Goal: Contribute content: Contribute content

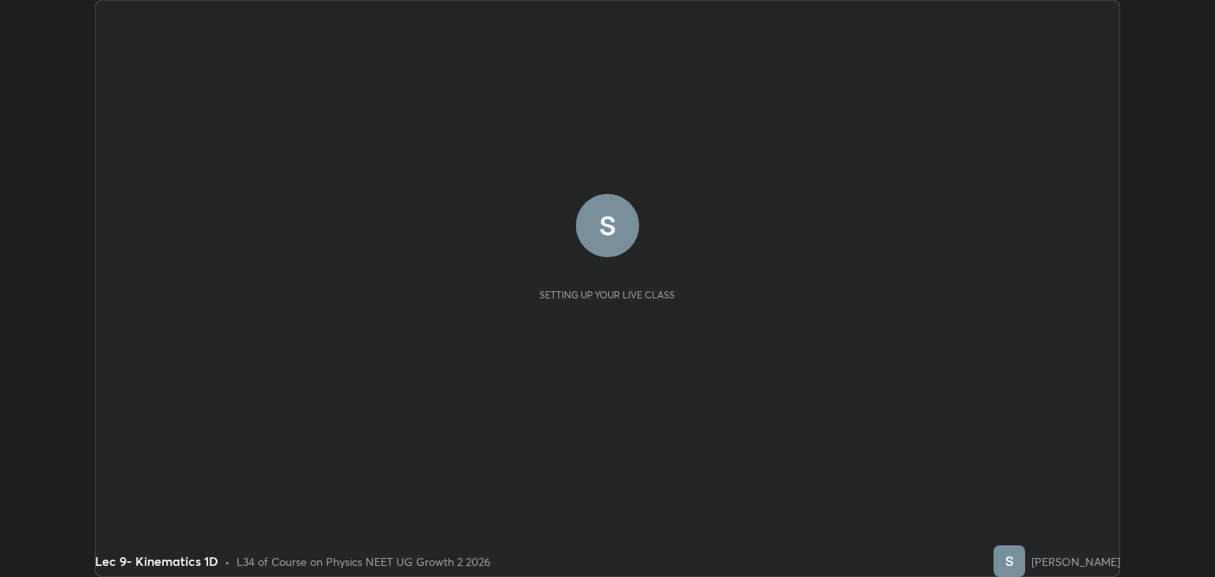
scroll to position [577, 1214]
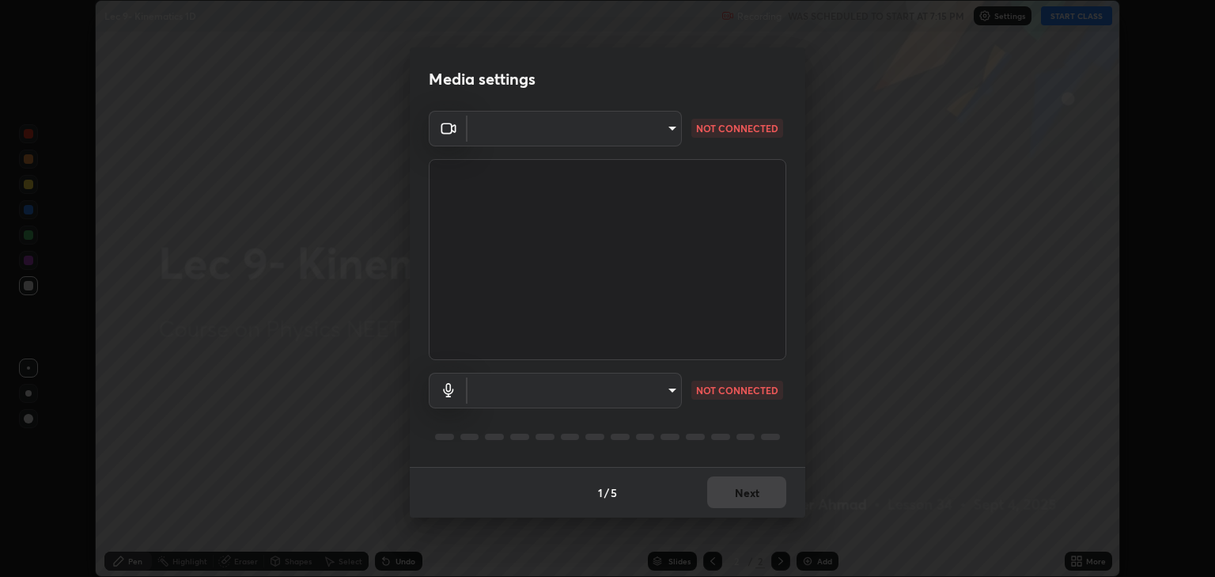
type input "6889e5757fad77820649456bc3a7e4ae290f4e048e3f3cb88d02d5782dedffd8"
type input "default"
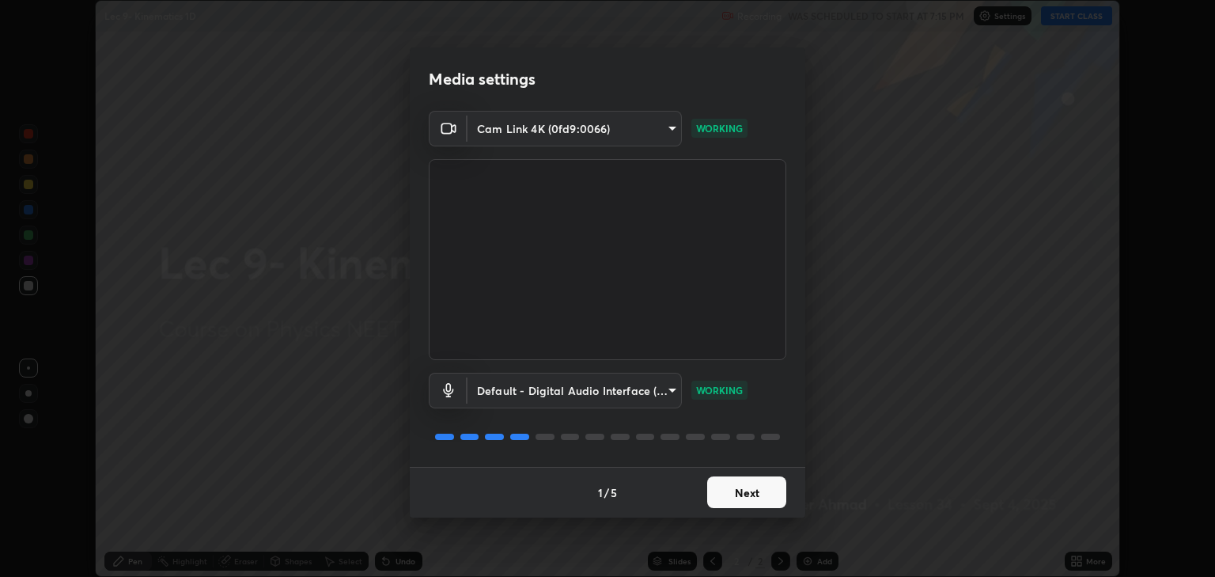
click at [742, 493] on button "Next" at bounding box center [746, 492] width 79 height 32
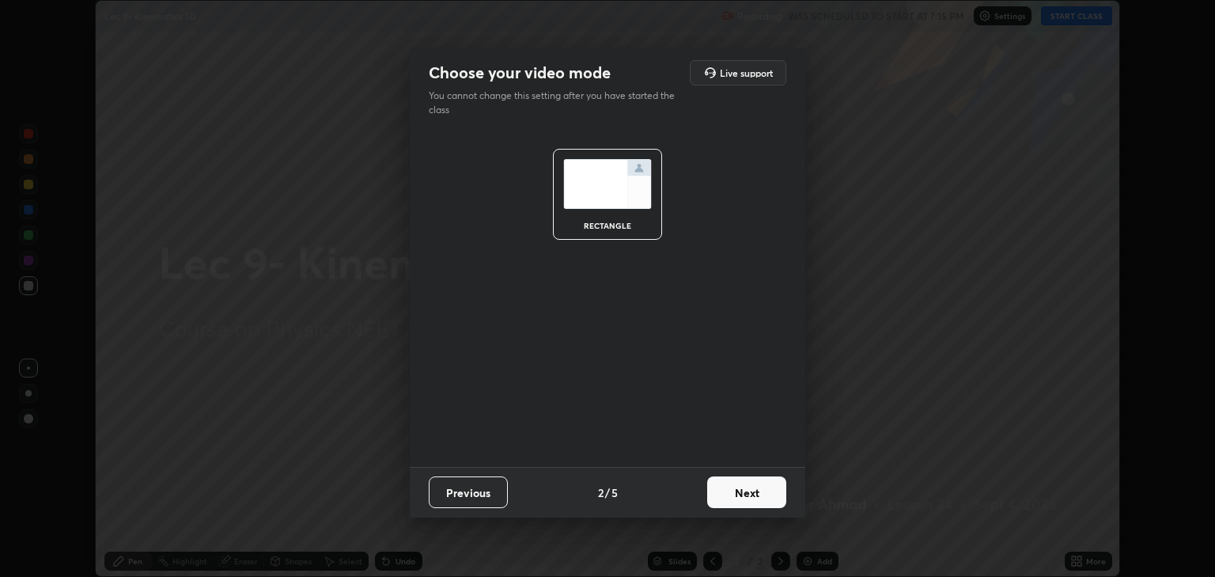
click at [739, 495] on button "Next" at bounding box center [746, 492] width 79 height 32
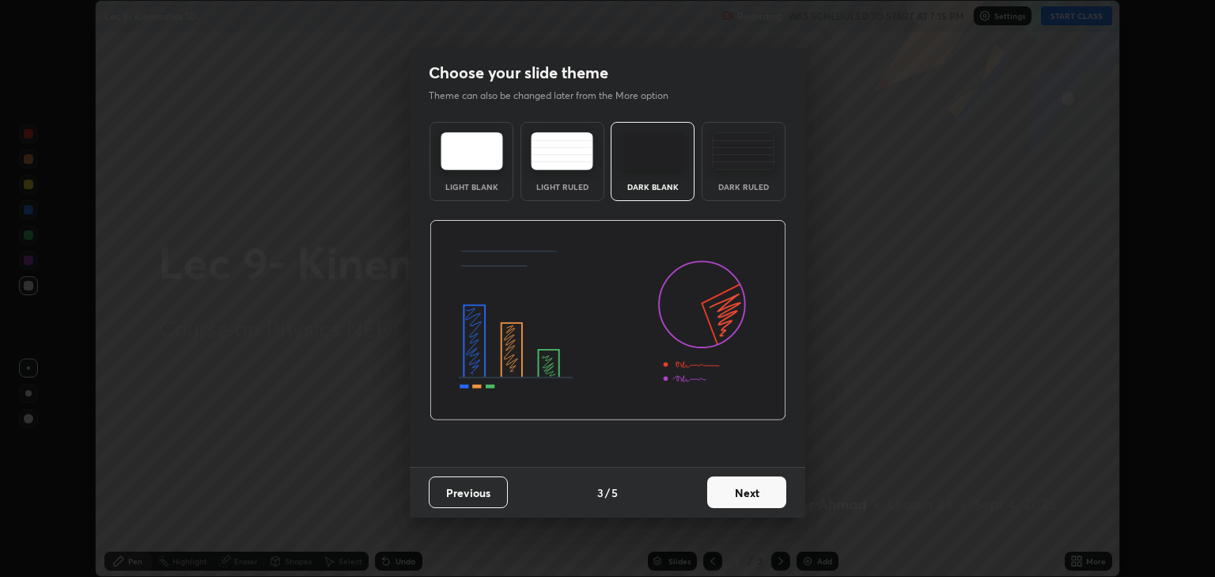
click at [737, 495] on button "Next" at bounding box center [746, 492] width 79 height 32
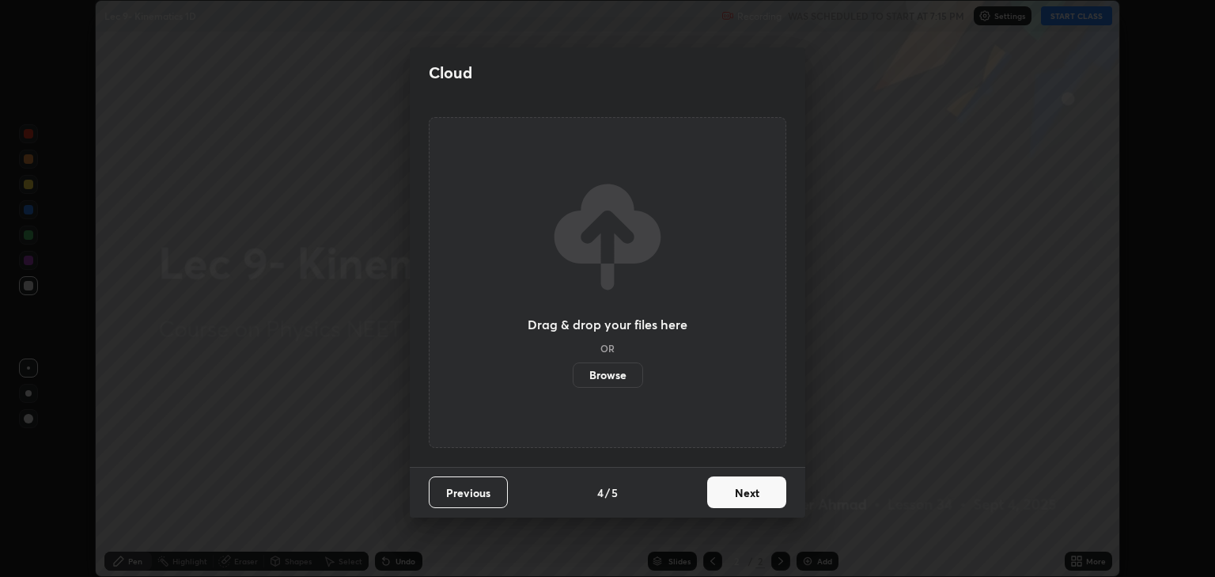
click at [741, 497] on button "Next" at bounding box center [746, 492] width 79 height 32
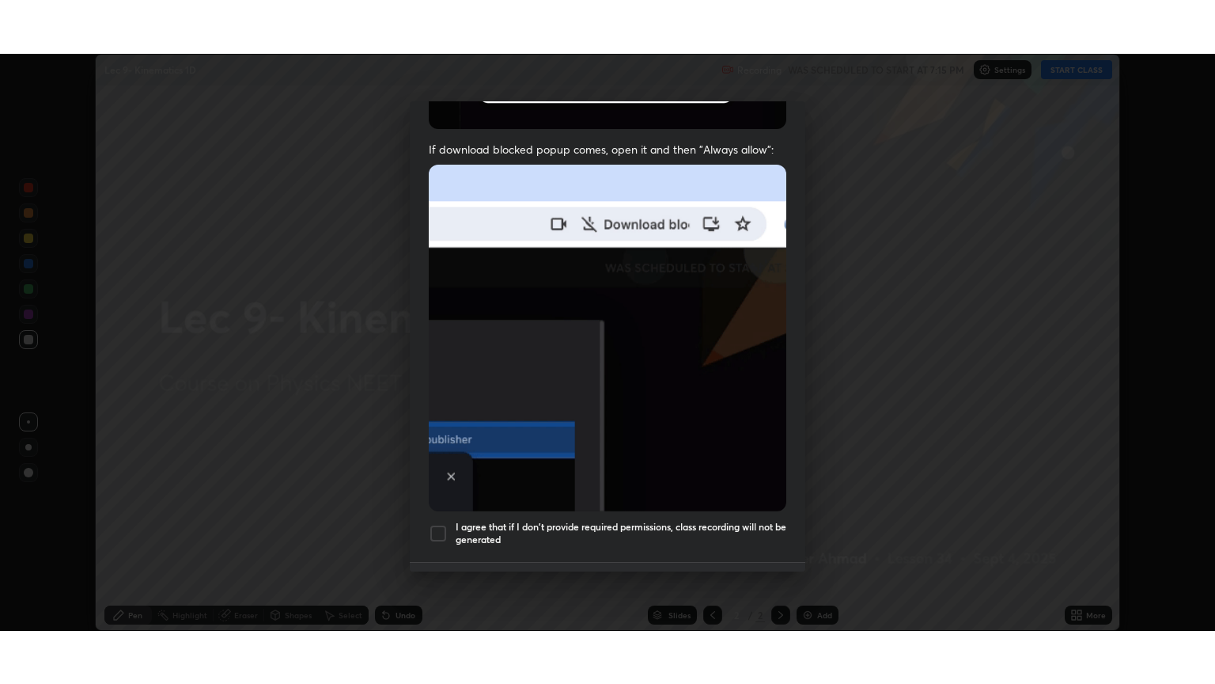
scroll to position [320, 0]
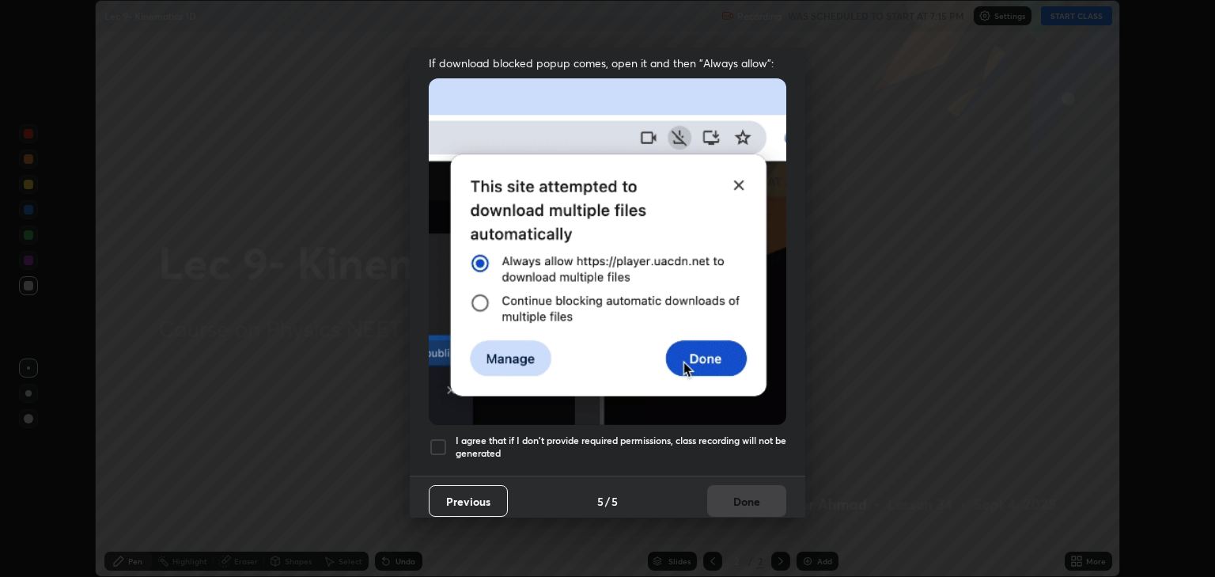
click at [435, 439] on div at bounding box center [438, 447] width 19 height 19
click at [734, 492] on button "Done" at bounding box center [746, 501] width 79 height 32
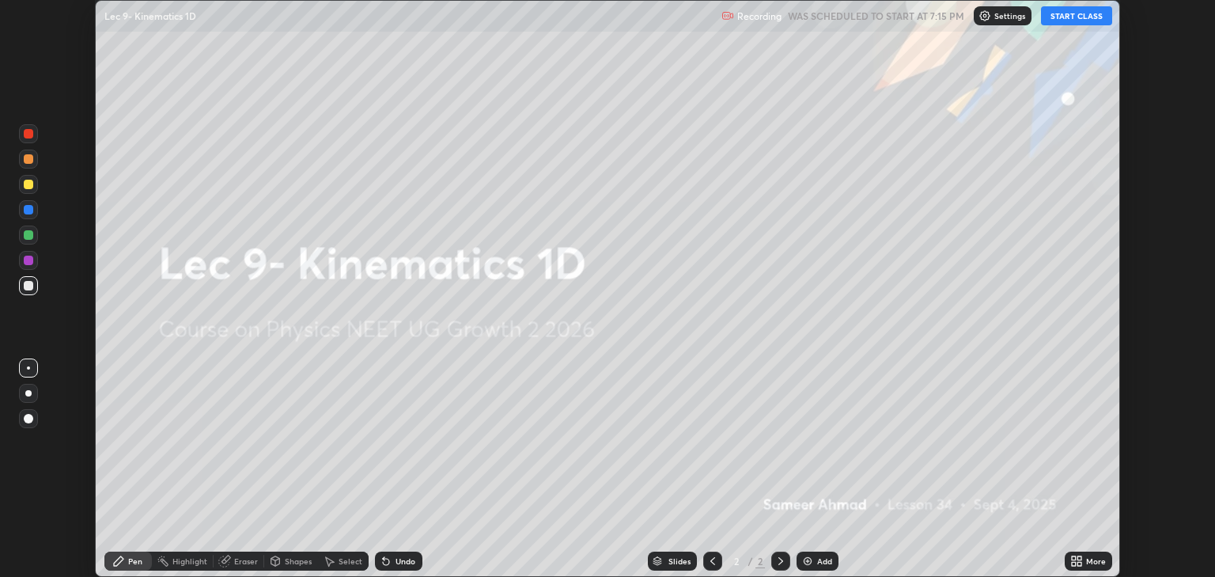
click at [1063, 19] on button "START CLASS" at bounding box center [1076, 15] width 71 height 19
click at [1089, 566] on div "More" at bounding box center [1088, 560] width 47 height 19
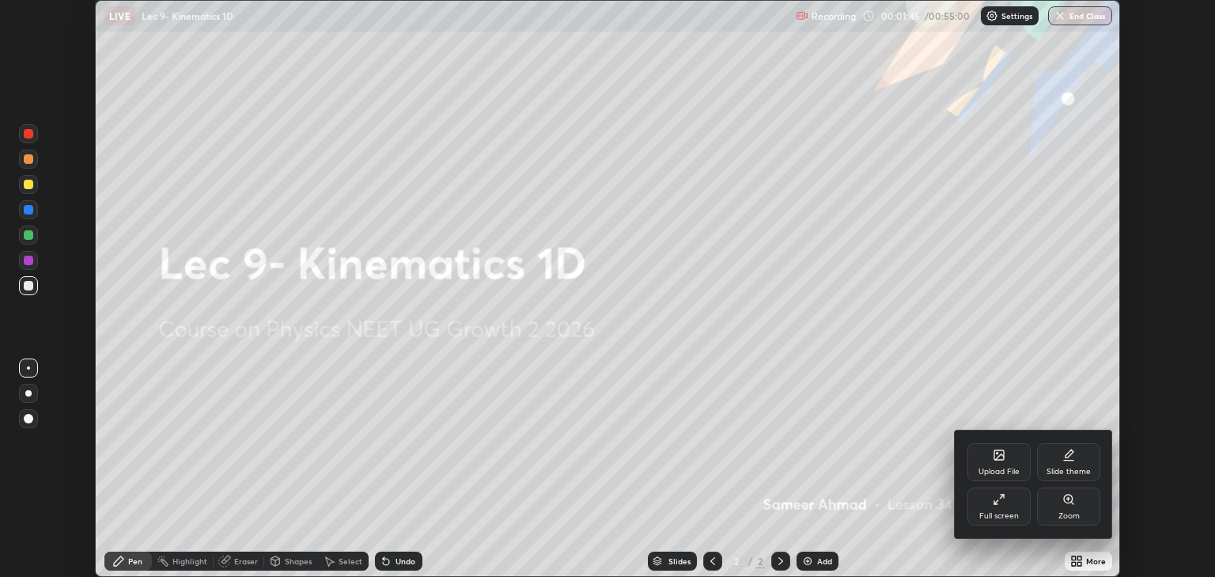
click at [995, 461] on div "Upload File" at bounding box center [999, 462] width 63 height 38
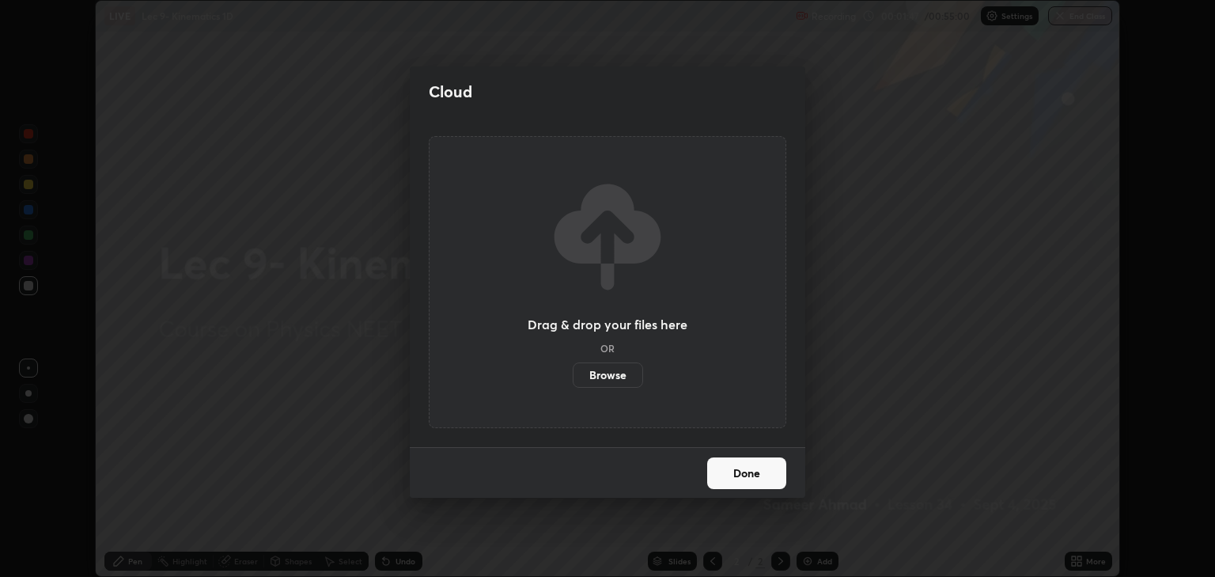
click at [619, 384] on label "Browse" at bounding box center [608, 374] width 70 height 25
click at [573, 384] on input "Browse" at bounding box center [573, 374] width 0 height 25
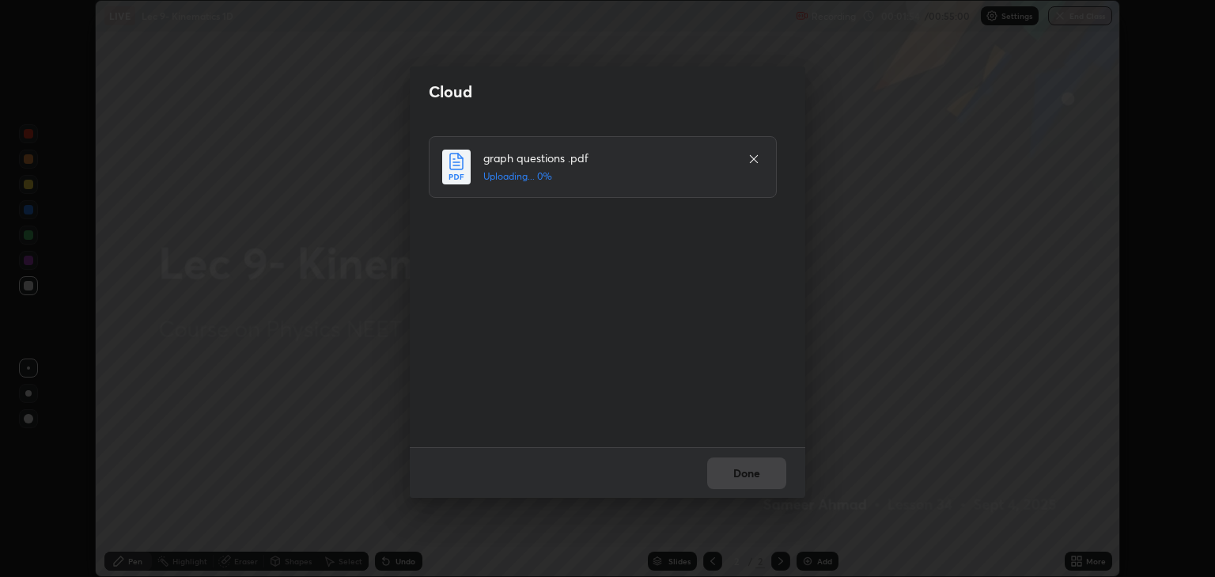
click at [750, 479] on div "Done" at bounding box center [608, 472] width 396 height 51
click at [759, 481] on button "Done" at bounding box center [746, 473] width 79 height 32
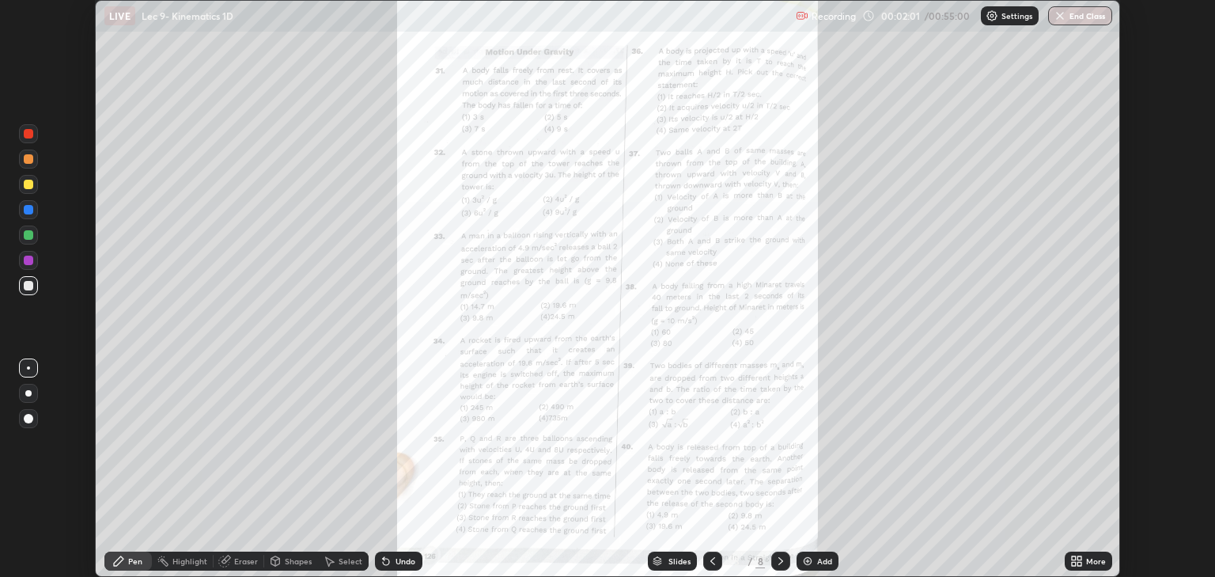
click at [1089, 559] on div "More" at bounding box center [1096, 561] width 20 height 8
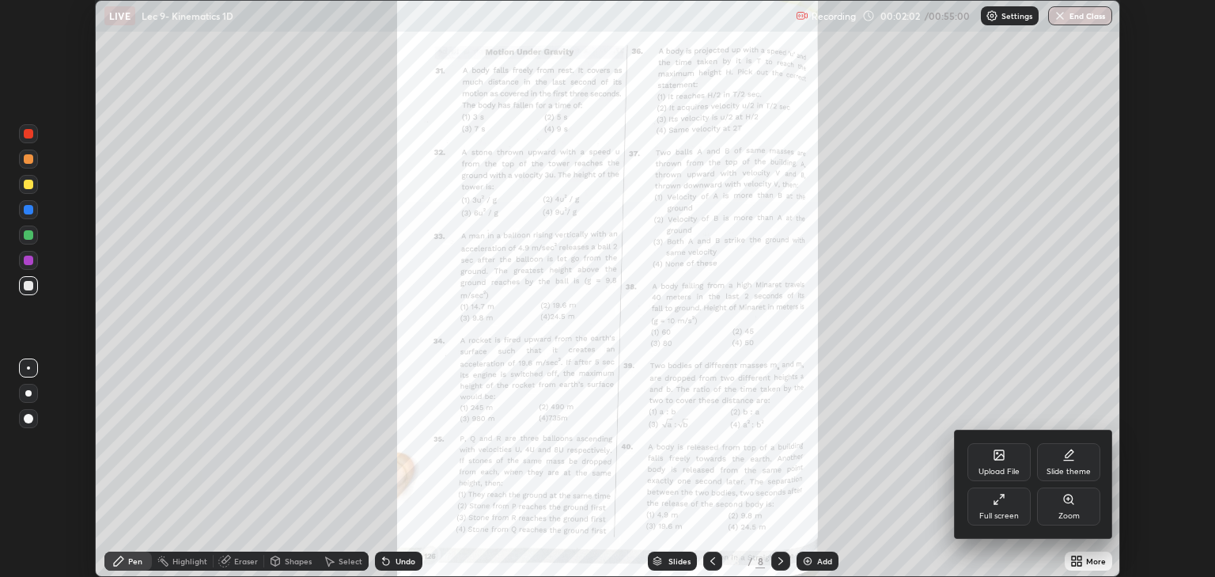
click at [1001, 504] on icon at bounding box center [999, 499] width 13 height 13
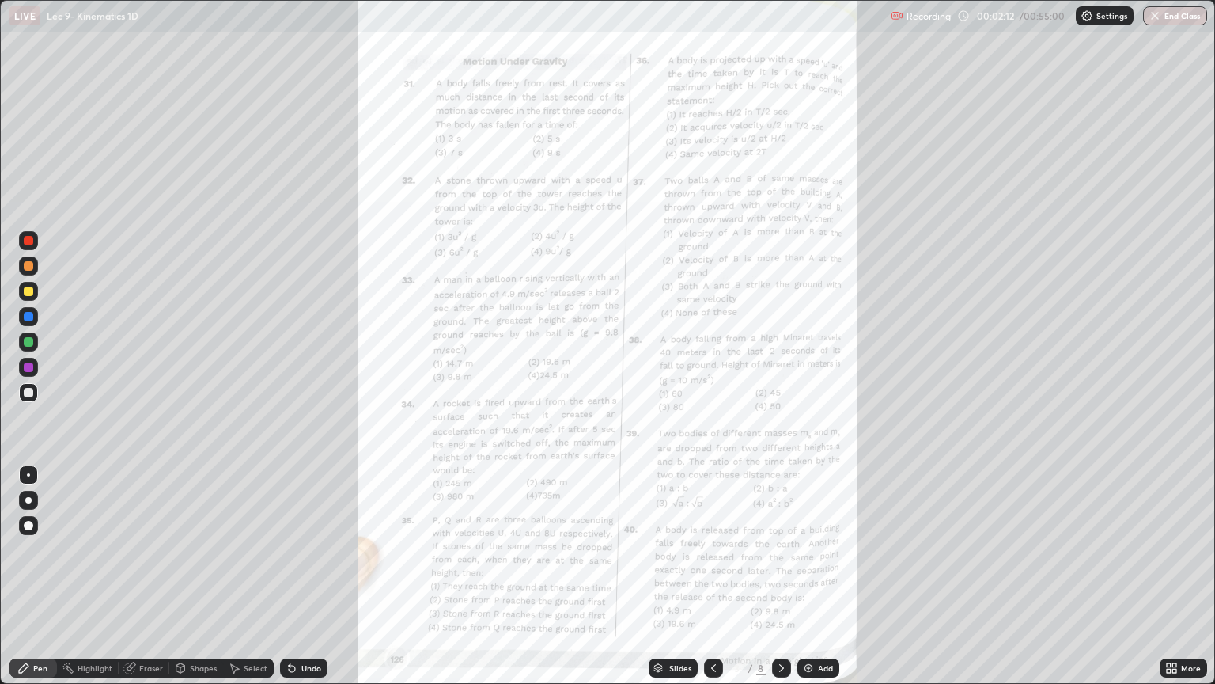
click at [780, 576] on icon at bounding box center [781, 667] width 13 height 13
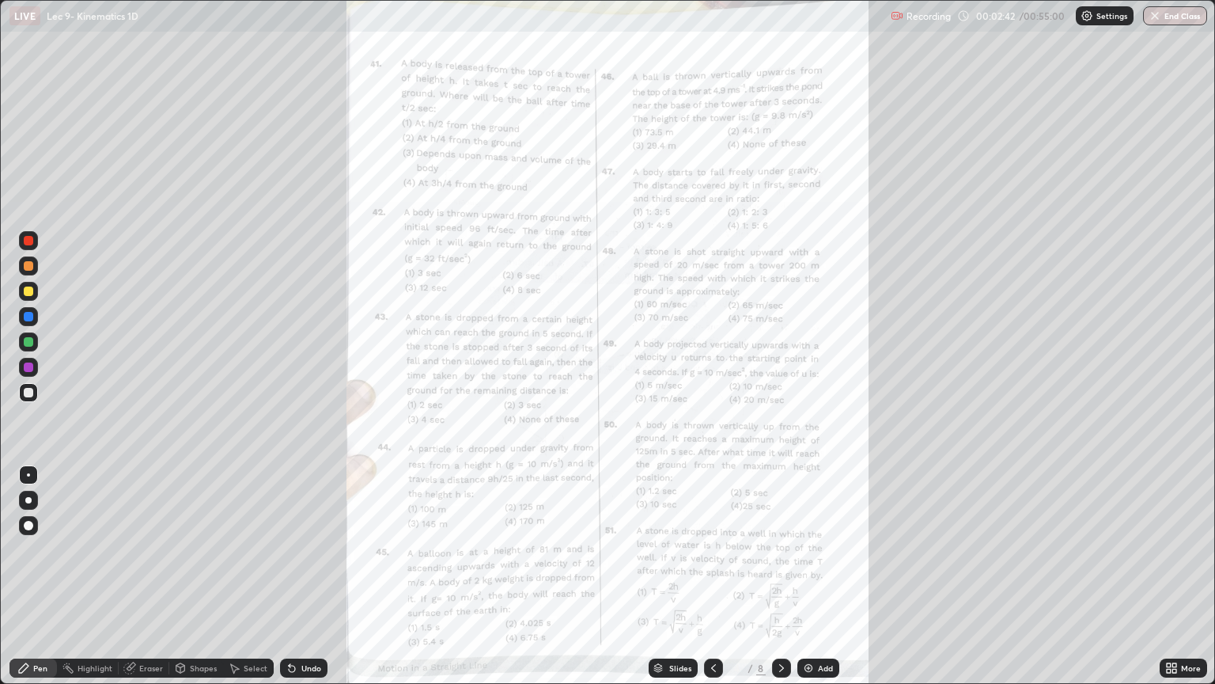
click at [782, 576] on div at bounding box center [781, 667] width 19 height 19
click at [1185, 576] on div "More" at bounding box center [1191, 668] width 20 height 8
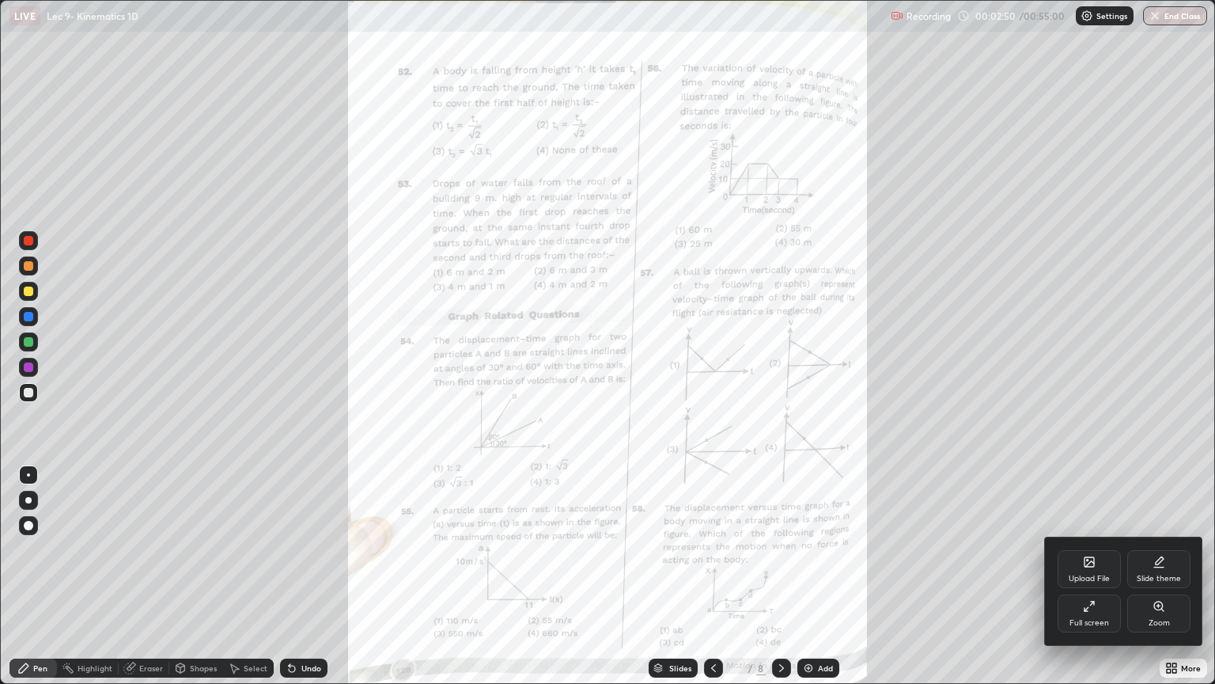
click at [1151, 576] on div "Zoom" at bounding box center [1158, 613] width 63 height 38
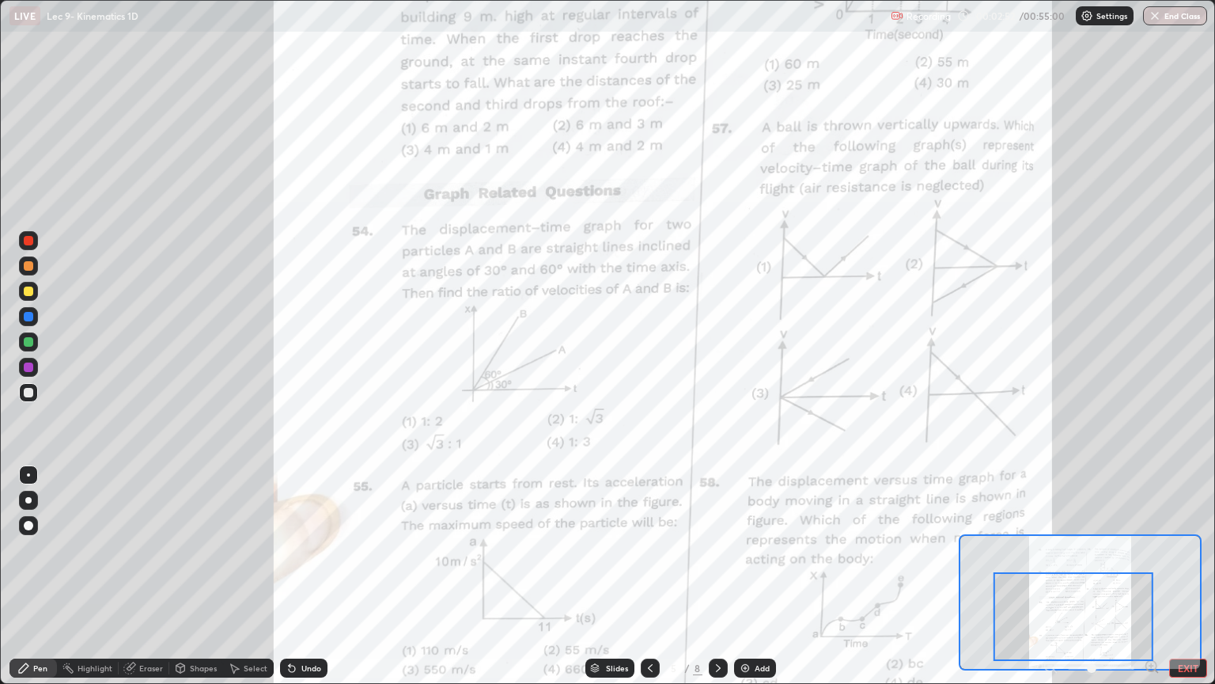
click at [1151, 576] on icon at bounding box center [1152, 665] width 4 height 0
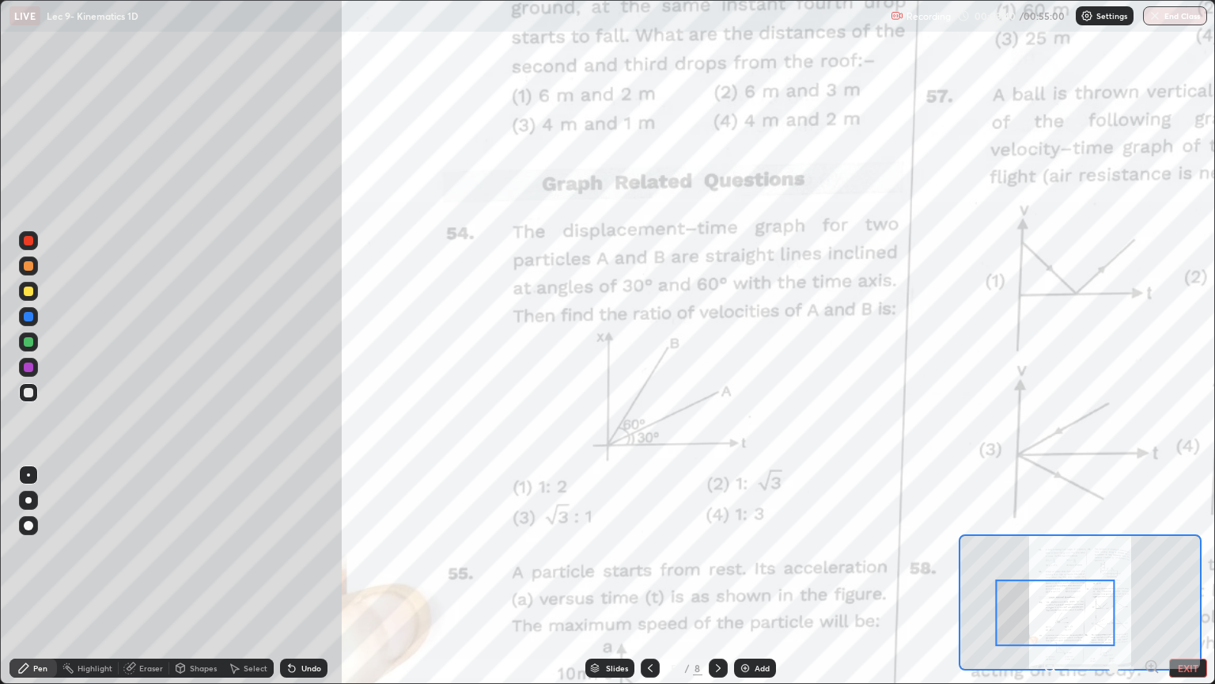
click at [25, 343] on div at bounding box center [28, 341] width 9 height 9
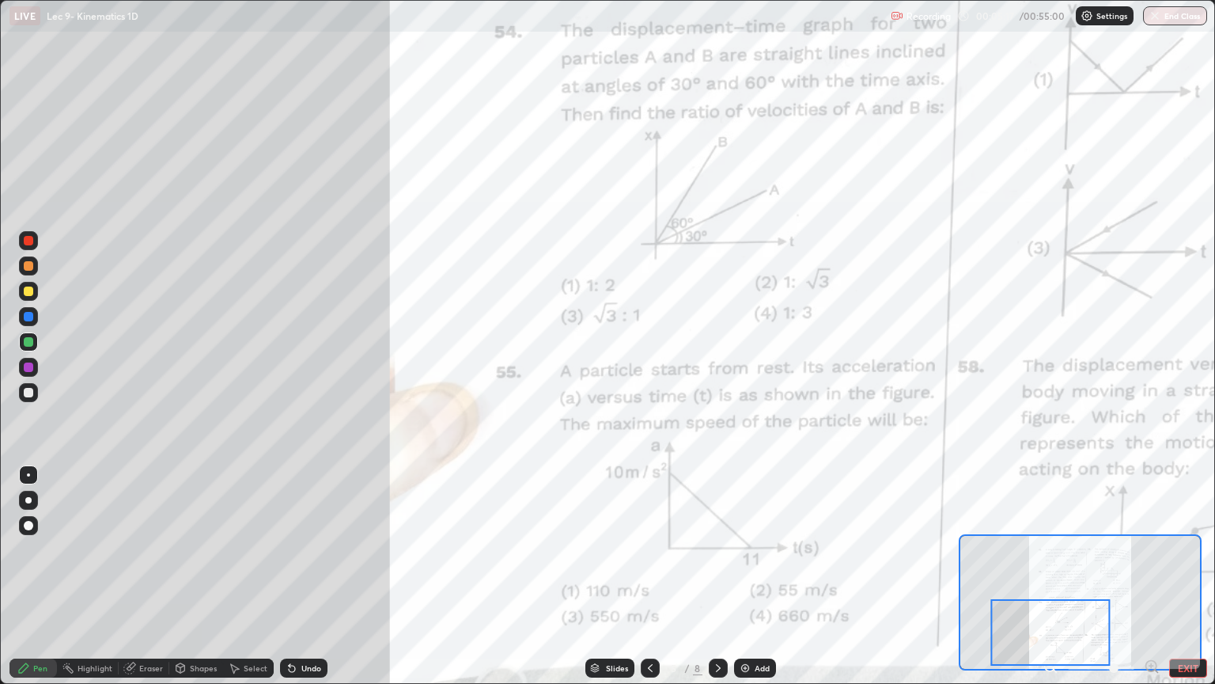
click at [306, 576] on div "Undo" at bounding box center [311, 668] width 20 height 8
click at [308, 576] on div "Undo" at bounding box center [311, 668] width 20 height 8
click at [314, 576] on div "Undo" at bounding box center [311, 668] width 20 height 8
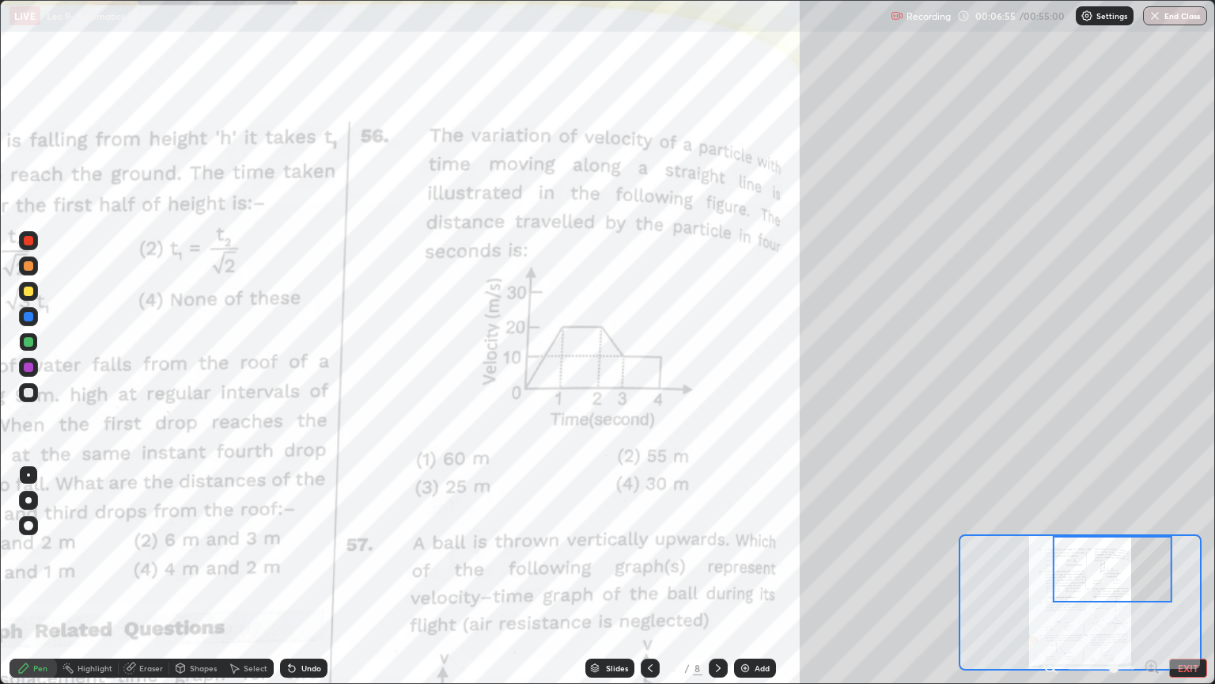
click at [296, 576] on div "Undo" at bounding box center [303, 667] width 47 height 19
click at [294, 576] on icon at bounding box center [292, 667] width 13 height 13
click at [292, 576] on icon at bounding box center [292, 668] width 6 height 6
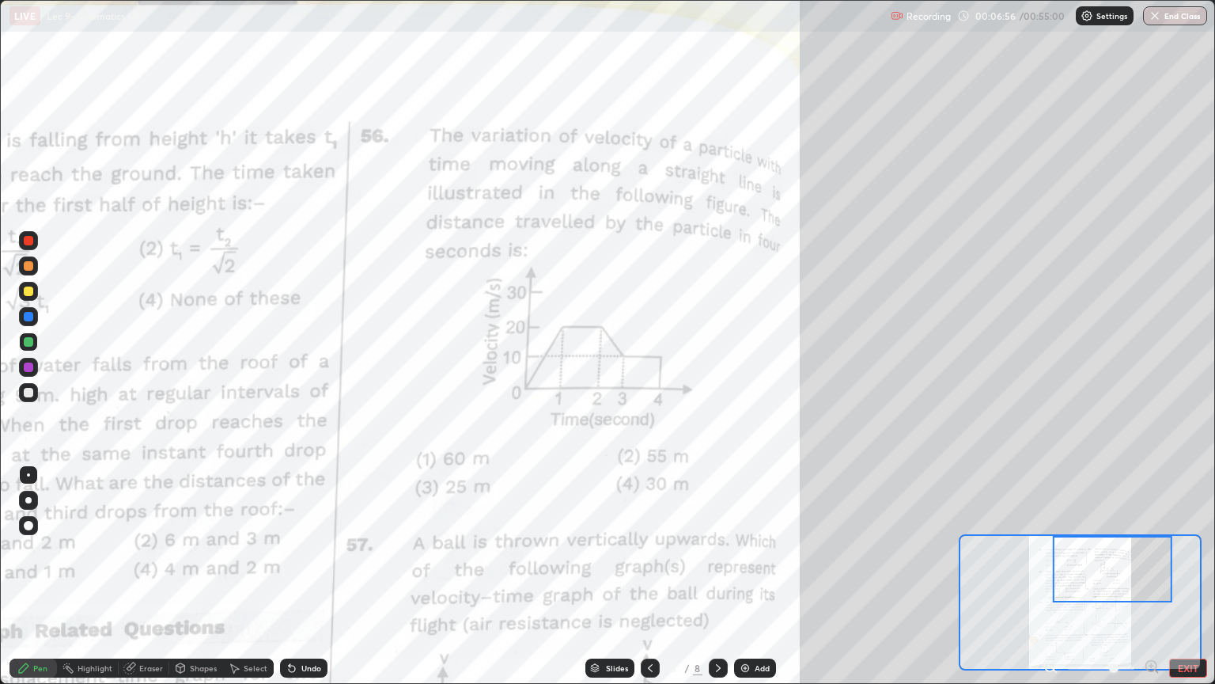
click at [290, 576] on icon at bounding box center [292, 668] width 6 height 6
click at [289, 576] on icon at bounding box center [292, 668] width 6 height 6
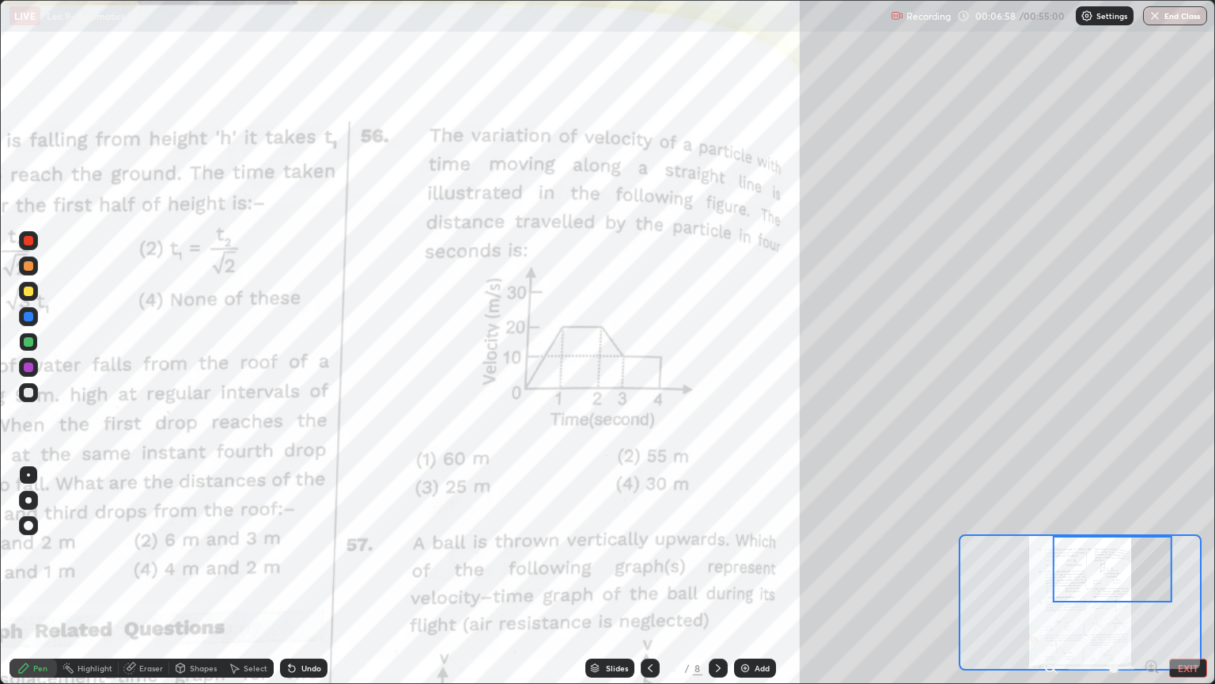
click at [289, 576] on icon at bounding box center [292, 668] width 6 height 6
click at [286, 576] on icon at bounding box center [292, 667] width 13 height 13
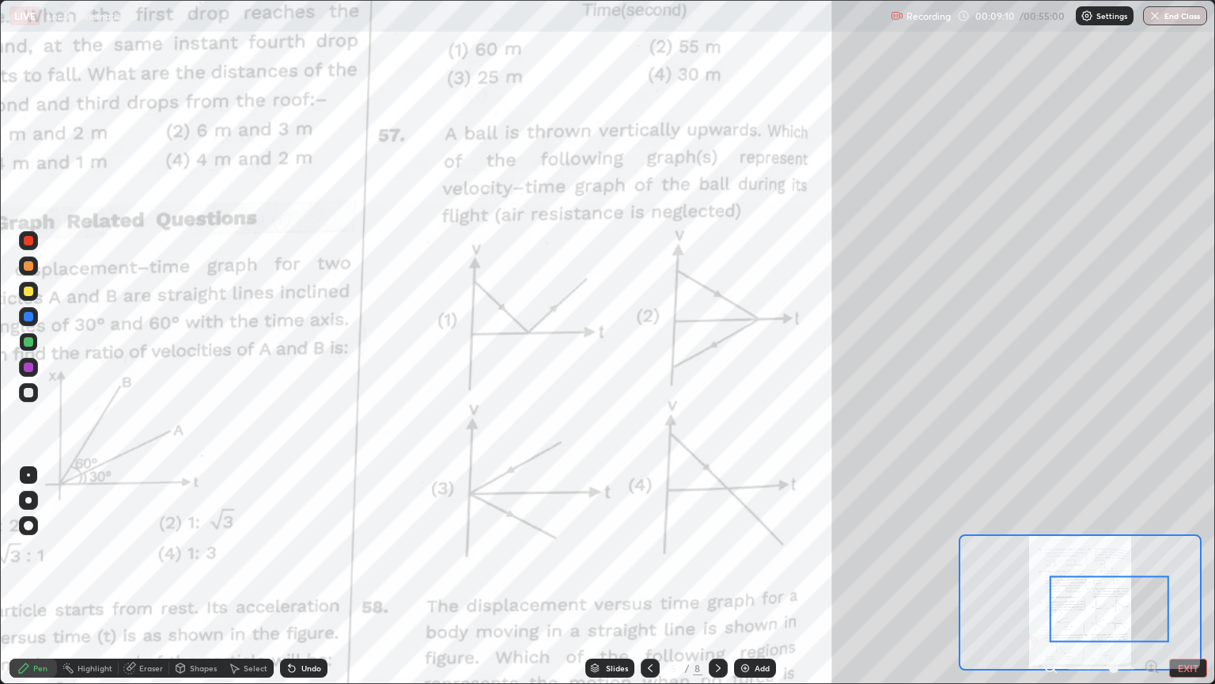
click at [310, 576] on div "Undo" at bounding box center [311, 668] width 20 height 8
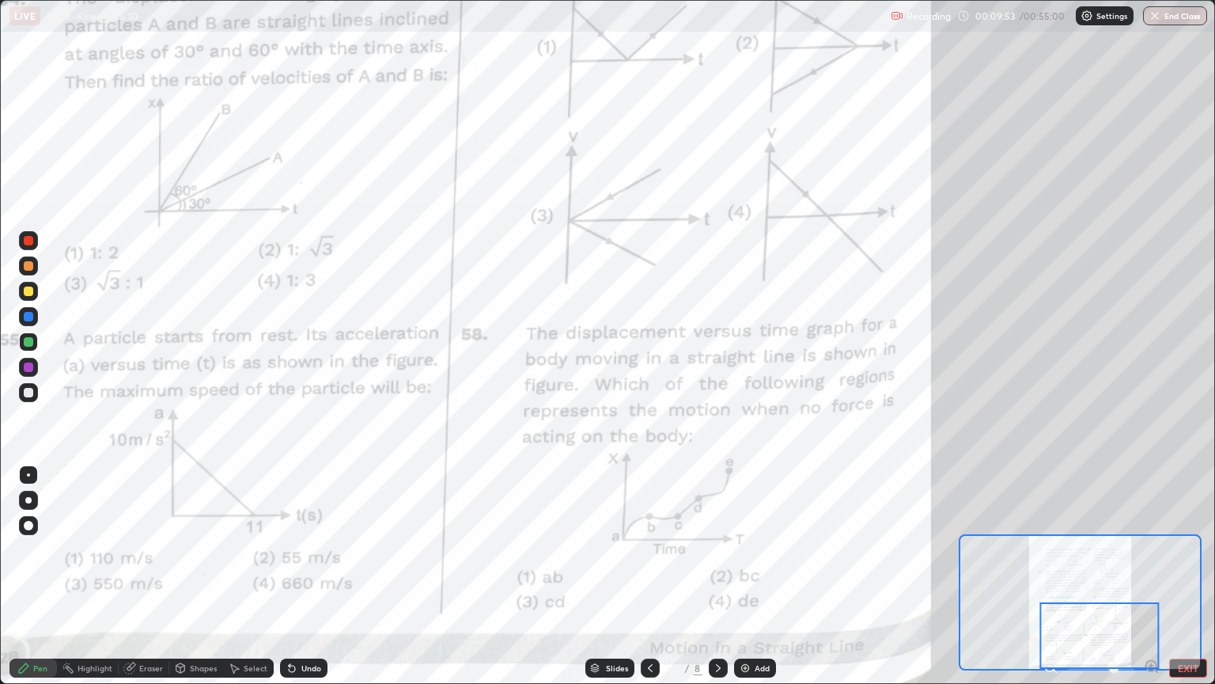
click at [307, 576] on div "Undo" at bounding box center [311, 668] width 20 height 8
click at [304, 576] on div "Undo" at bounding box center [311, 668] width 20 height 8
click at [309, 576] on div "Undo" at bounding box center [311, 668] width 20 height 8
click at [715, 576] on icon at bounding box center [718, 667] width 13 height 13
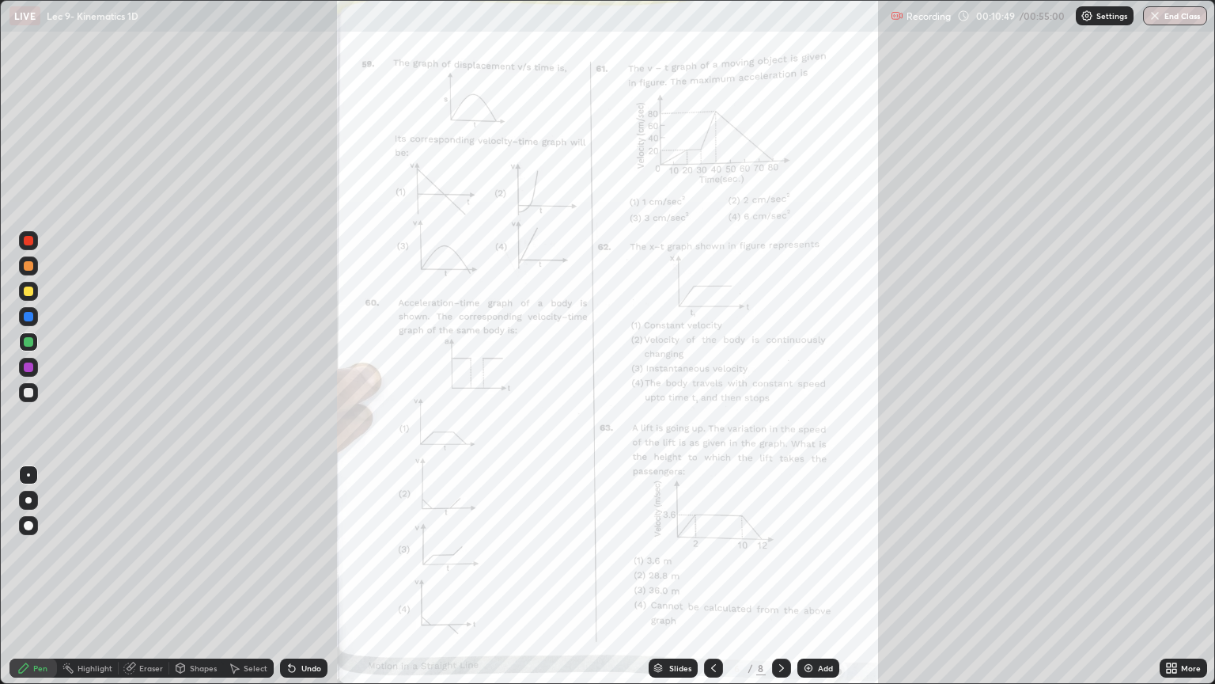
click at [1183, 576] on div "More" at bounding box center [1191, 668] width 20 height 8
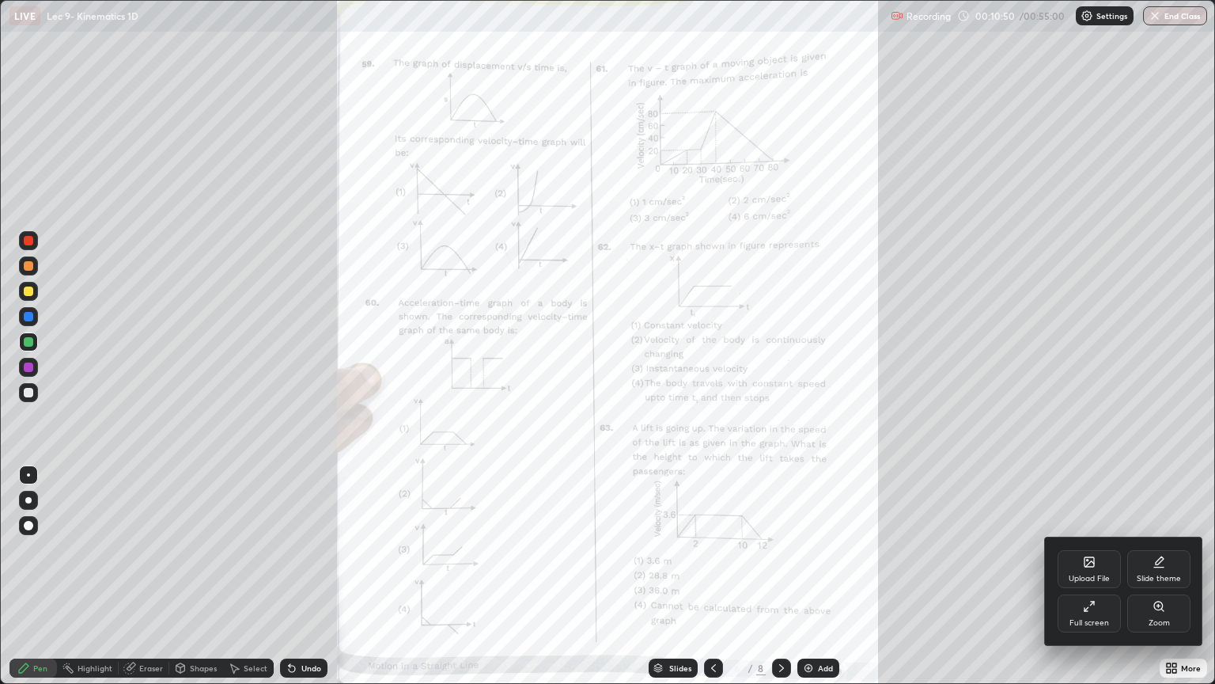
click at [1157, 576] on div "Zoom" at bounding box center [1158, 613] width 63 height 38
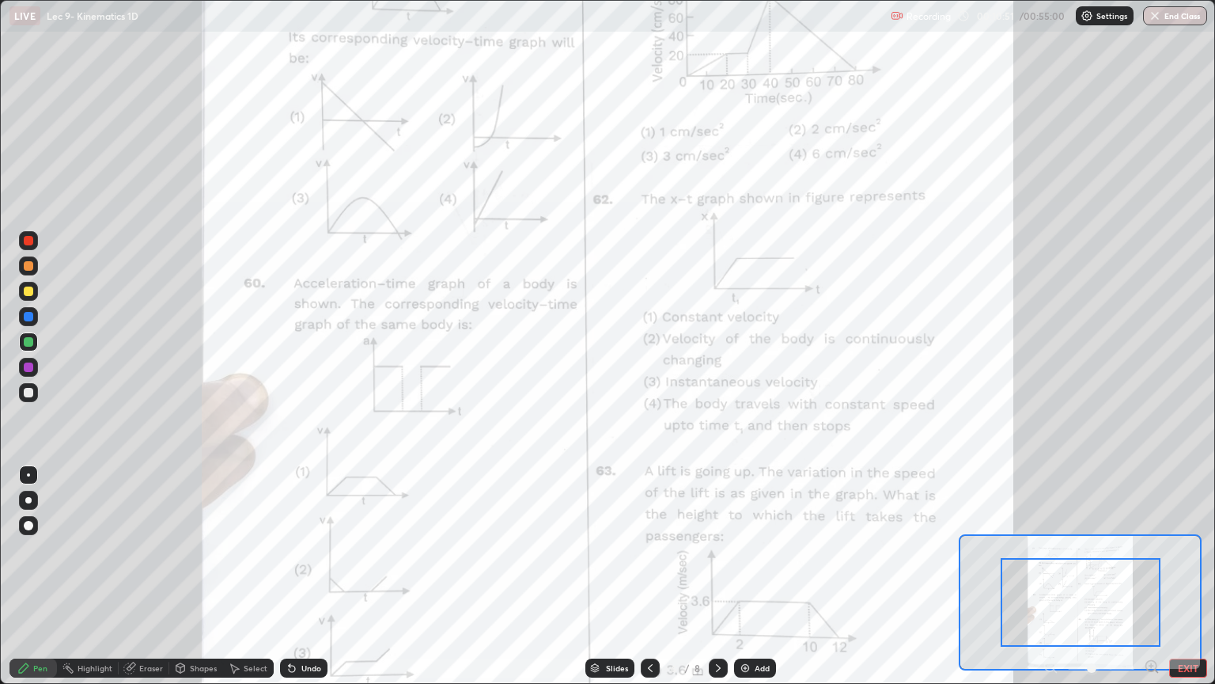
click at [1150, 576] on icon at bounding box center [1152, 665] width 4 height 0
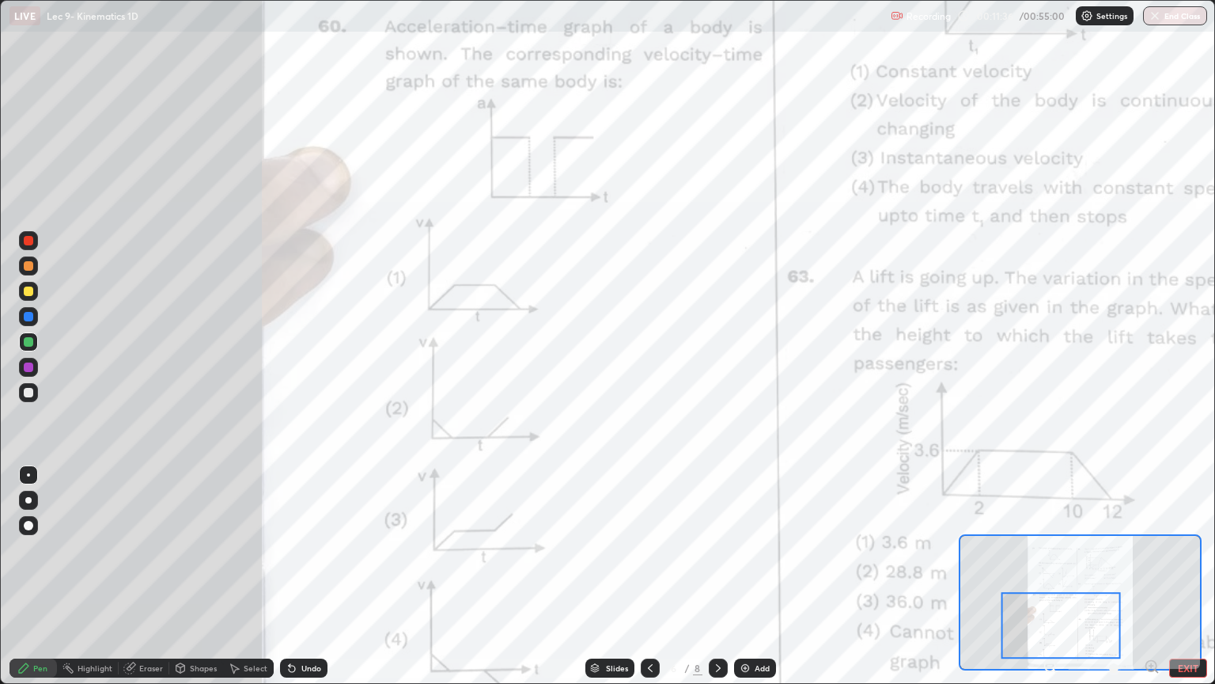
click at [1052, 576] on icon at bounding box center [1051, 666] width 16 height 16
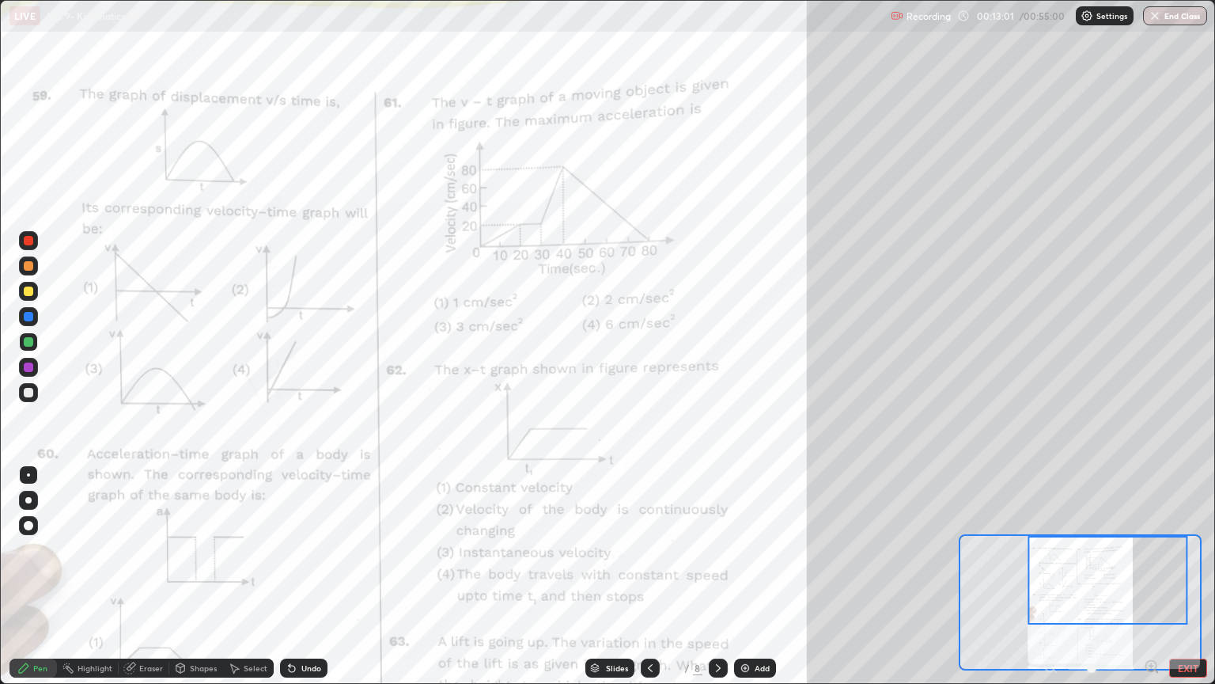
click at [302, 576] on div "Undo" at bounding box center [311, 668] width 20 height 8
click at [304, 576] on div "Undo" at bounding box center [311, 668] width 20 height 8
click at [300, 576] on div "Undo" at bounding box center [303, 667] width 47 height 19
click at [304, 576] on div "Undo" at bounding box center [311, 668] width 20 height 8
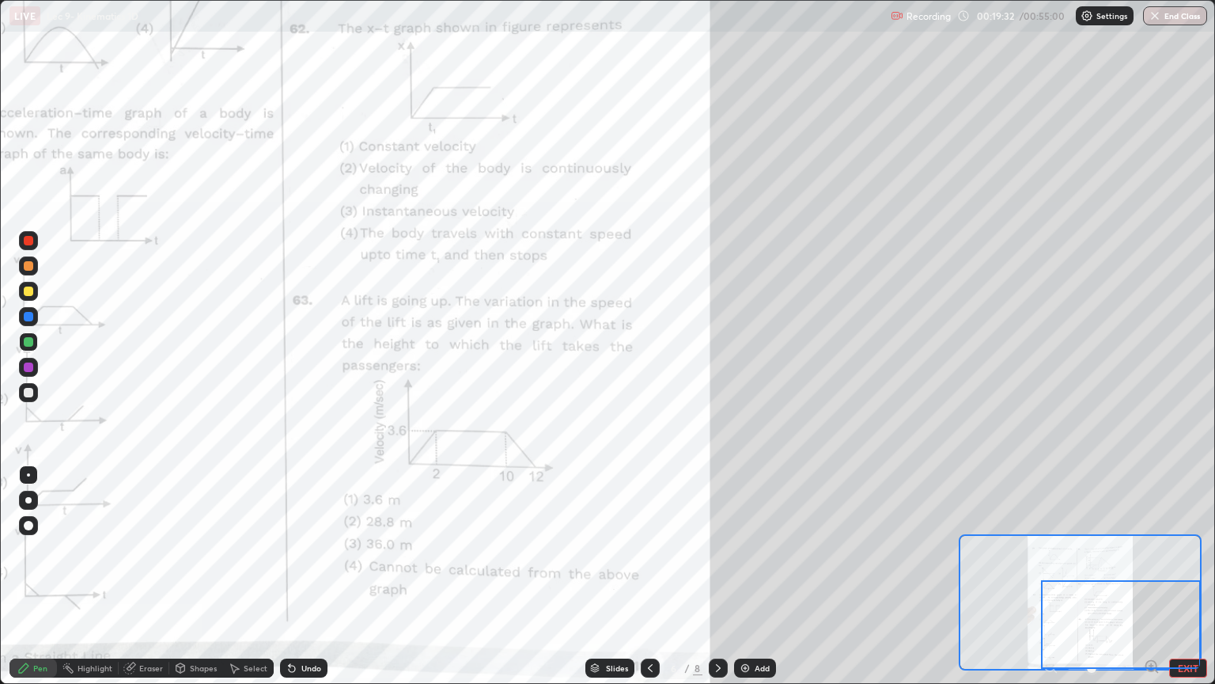
click at [309, 576] on div "Undo" at bounding box center [311, 668] width 20 height 8
click at [307, 576] on div "Undo" at bounding box center [311, 668] width 20 height 8
click at [309, 576] on div "Undo" at bounding box center [303, 667] width 47 height 19
click at [308, 576] on div "Undo" at bounding box center [303, 667] width 47 height 19
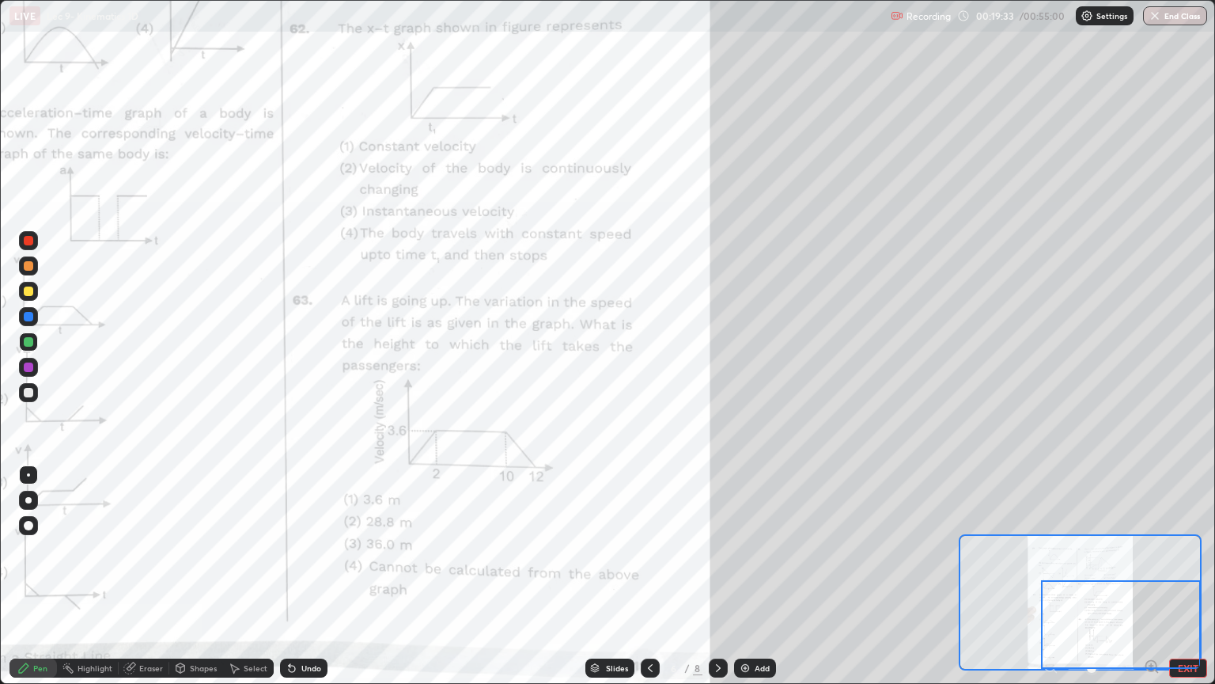
click at [308, 576] on div "Undo" at bounding box center [303, 667] width 47 height 19
click at [309, 576] on div "Undo" at bounding box center [303, 667] width 47 height 19
click at [305, 576] on div "Undo" at bounding box center [303, 667] width 47 height 19
click at [303, 576] on div "Undo" at bounding box center [303, 667] width 47 height 19
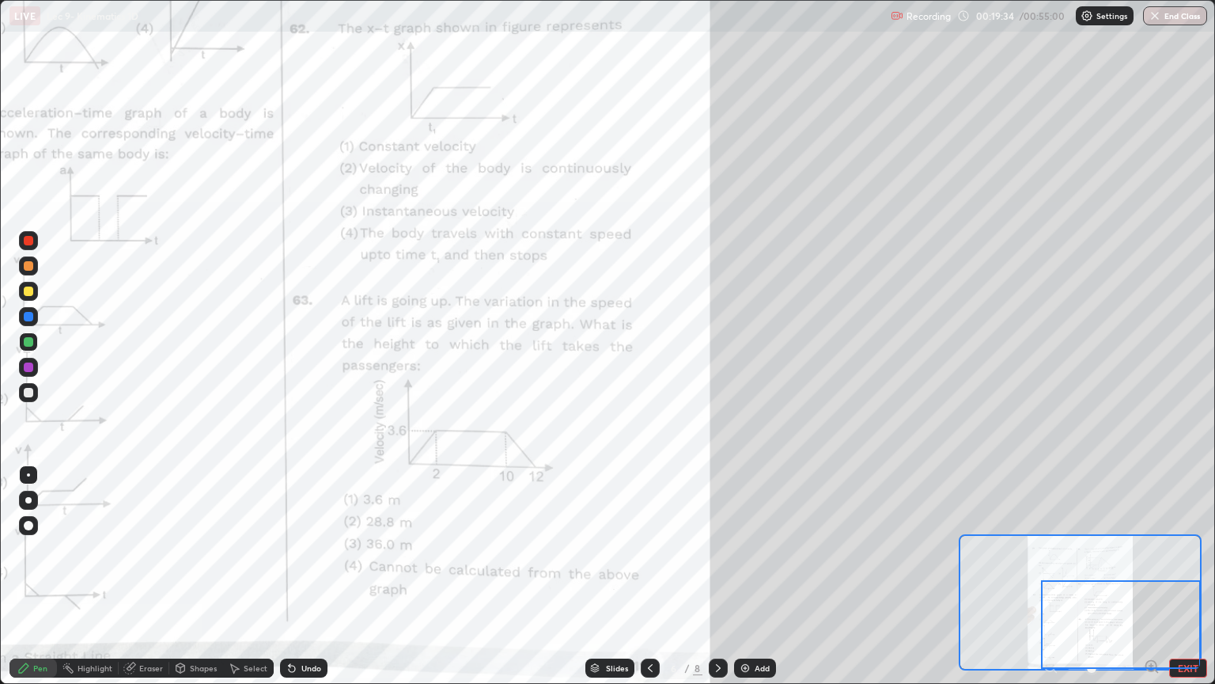
click at [307, 576] on div "Undo" at bounding box center [303, 667] width 47 height 19
click at [308, 576] on div "Undo" at bounding box center [301, 668] width 54 height 32
click at [717, 576] on icon at bounding box center [718, 667] width 13 height 13
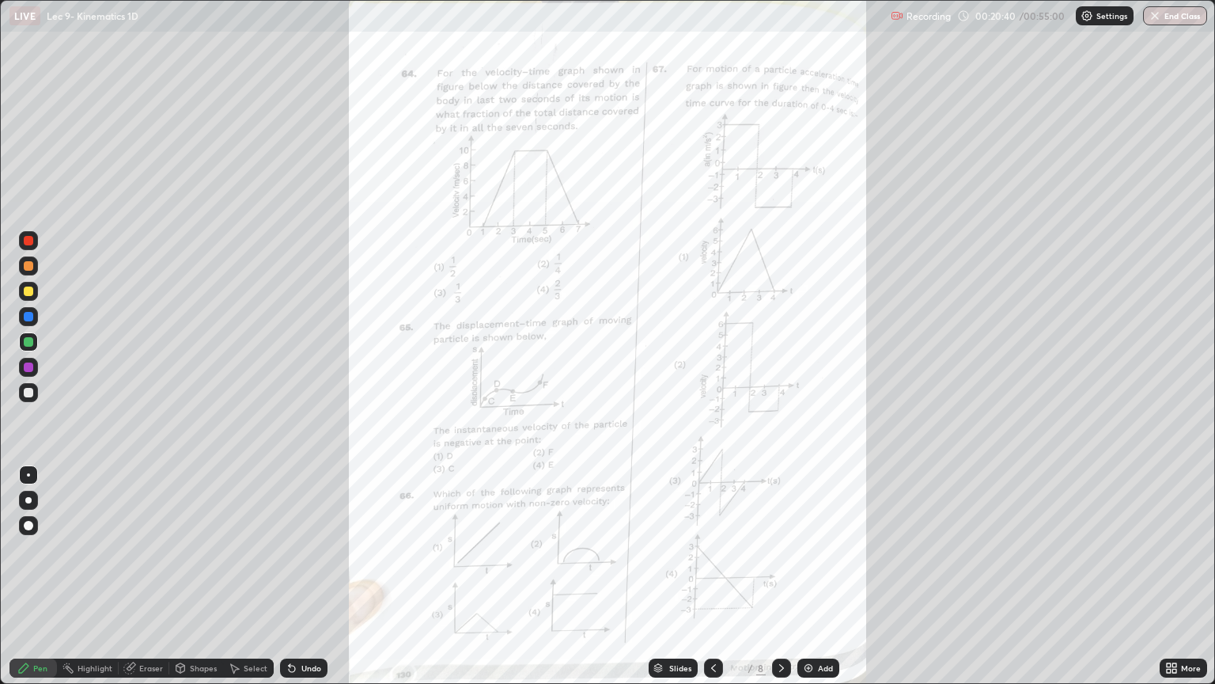
click at [1173, 576] on icon at bounding box center [1175, 671] width 4 height 4
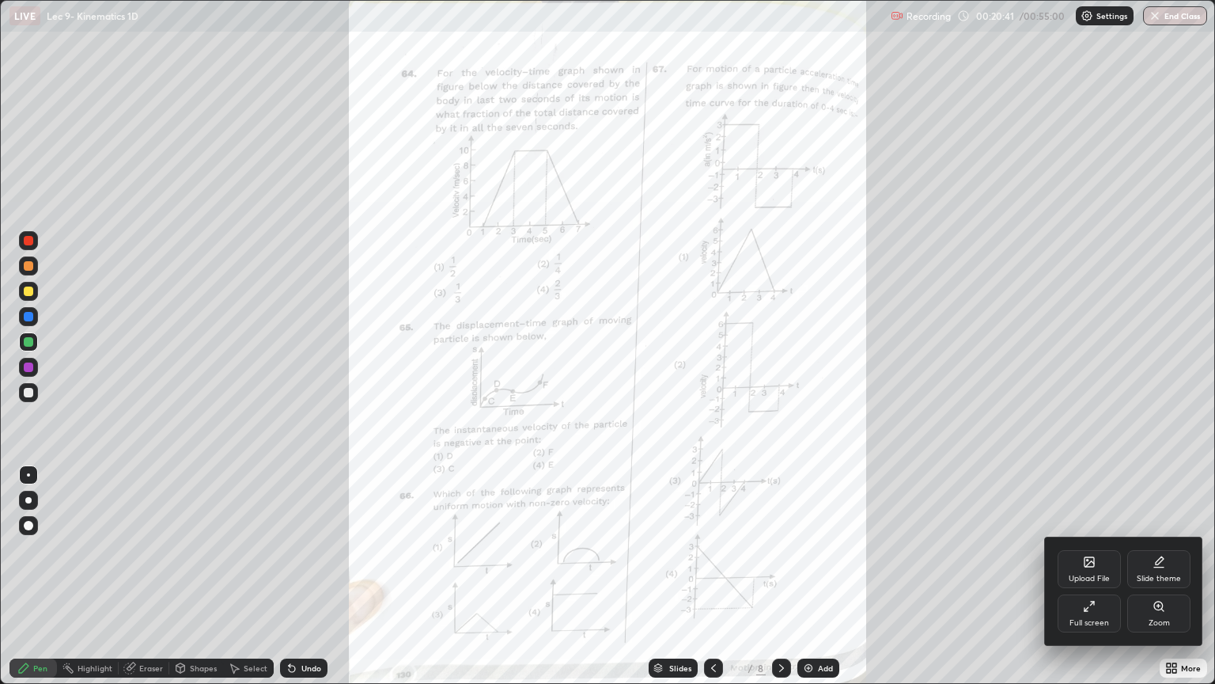
click at [1152, 576] on div "Zoom" at bounding box center [1159, 623] width 21 height 8
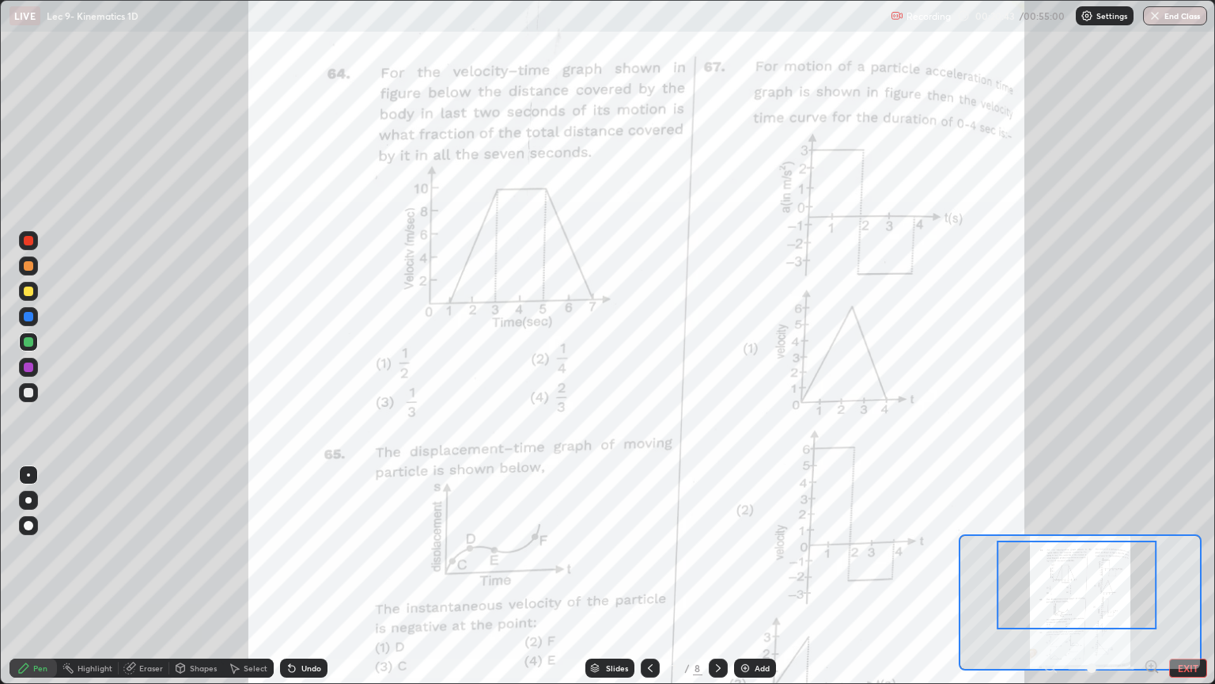
click at [1151, 576] on icon at bounding box center [1152, 665] width 4 height 0
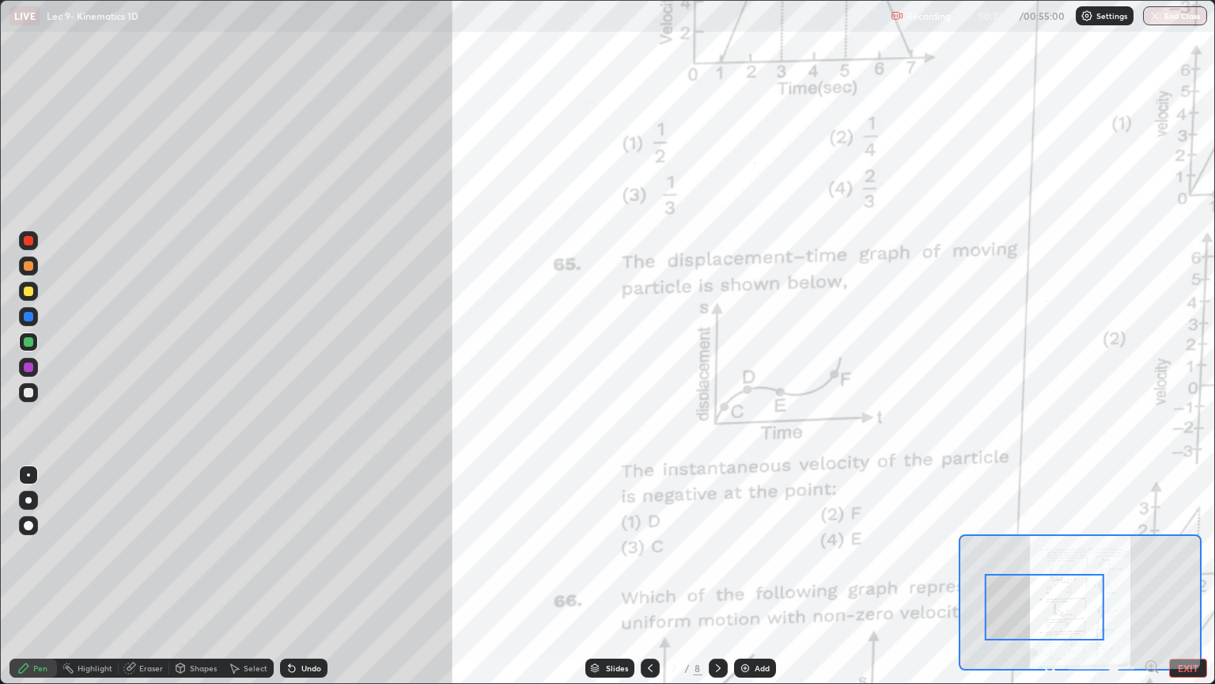
click at [303, 576] on div "Undo" at bounding box center [303, 667] width 47 height 19
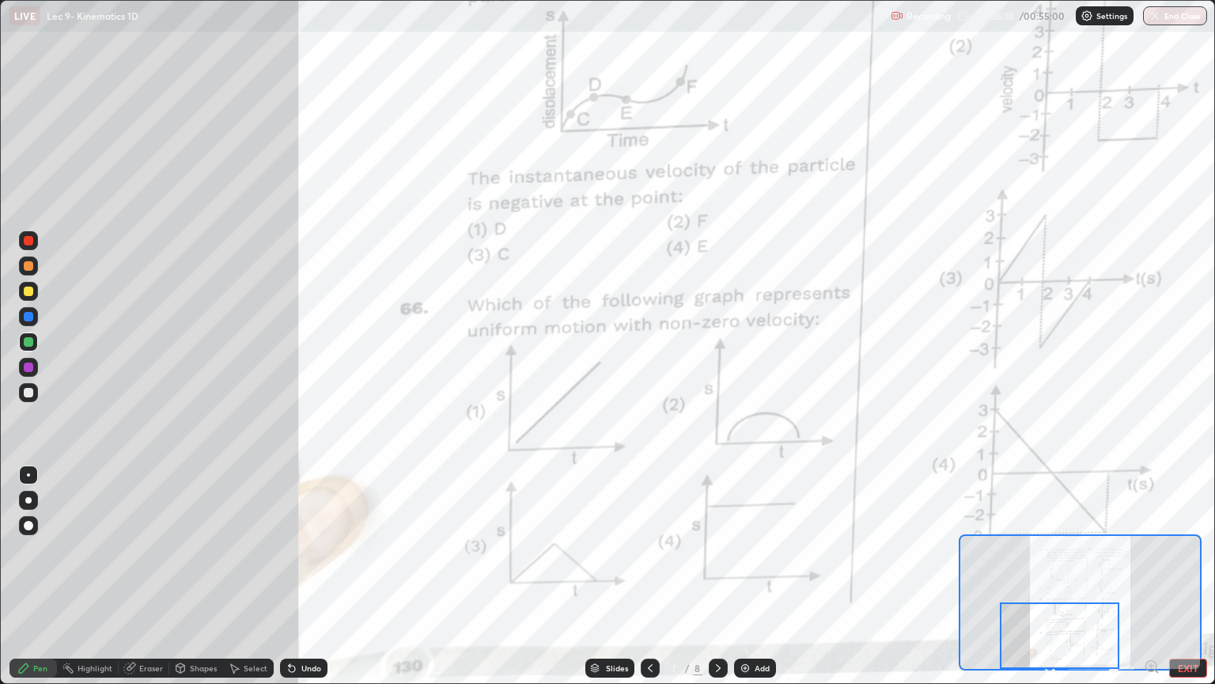
click at [146, 576] on div "Eraser" at bounding box center [151, 668] width 24 height 8
click at [33, 576] on div "Pen" at bounding box center [40, 668] width 14 height 8
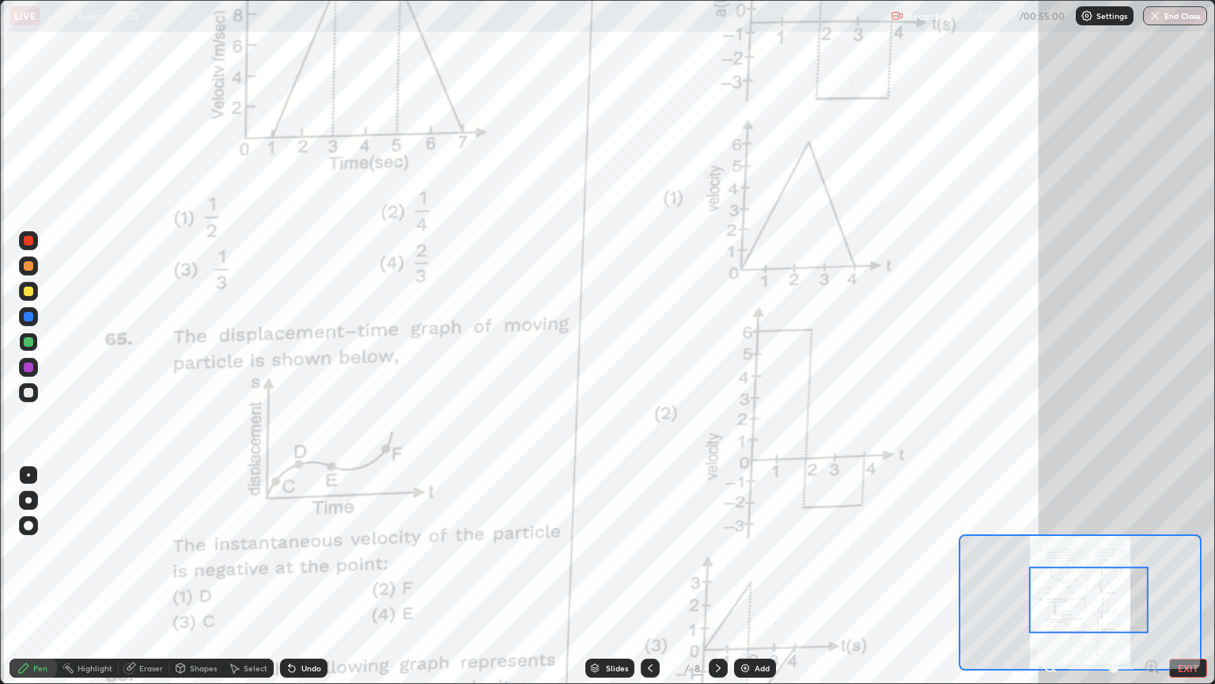
click at [718, 576] on icon at bounding box center [718, 667] width 13 height 13
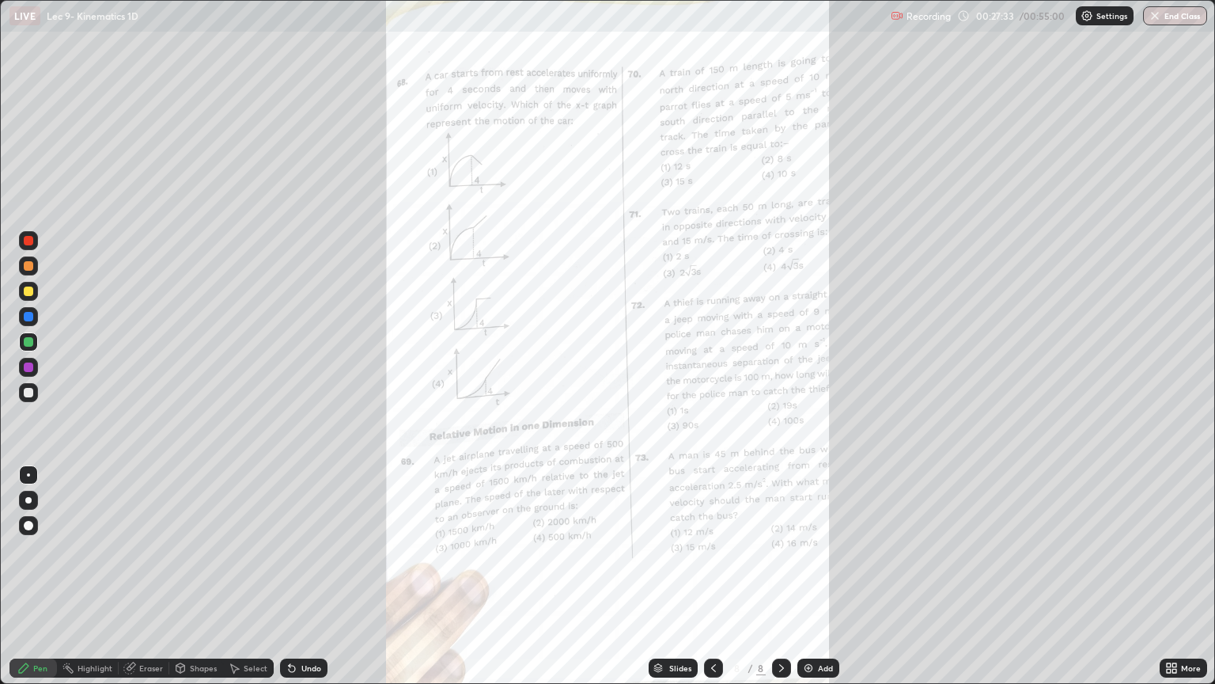
click at [311, 576] on div "Undo" at bounding box center [311, 668] width 20 height 8
click at [309, 576] on div "Undo" at bounding box center [311, 668] width 20 height 8
click at [141, 576] on div "Eraser" at bounding box center [151, 668] width 24 height 8
click at [28, 576] on icon at bounding box center [23, 667] width 13 height 13
click at [813, 576] on div "Add" at bounding box center [819, 667] width 42 height 19
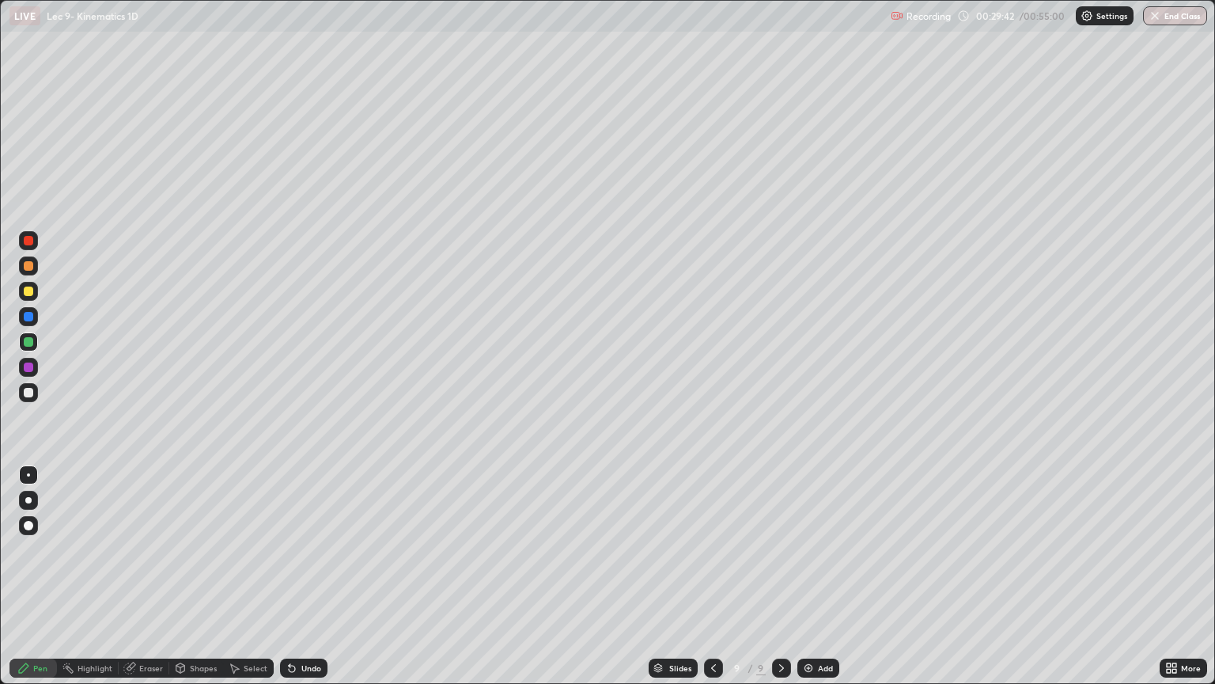
click at [27, 396] on div at bounding box center [28, 392] width 9 height 9
click at [813, 576] on img at bounding box center [808, 667] width 13 height 13
click at [712, 576] on icon at bounding box center [713, 667] width 13 height 13
click at [790, 576] on div at bounding box center [781, 667] width 19 height 19
click at [28, 342] on div at bounding box center [28, 341] width 9 height 9
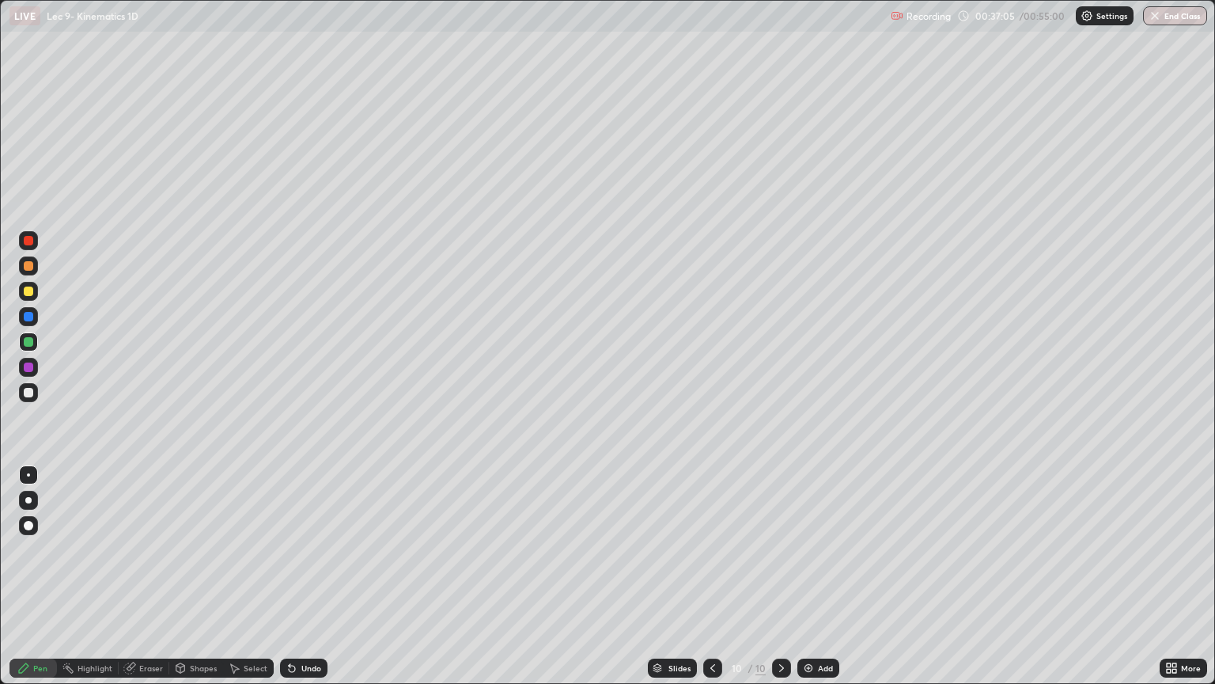
click at [290, 576] on icon at bounding box center [292, 668] width 6 height 6
click at [294, 576] on icon at bounding box center [292, 667] width 13 height 13
click at [826, 576] on div "Add" at bounding box center [819, 667] width 42 height 19
click at [707, 576] on icon at bounding box center [713, 667] width 13 height 13
click at [244, 576] on div "Select" at bounding box center [256, 668] width 24 height 8
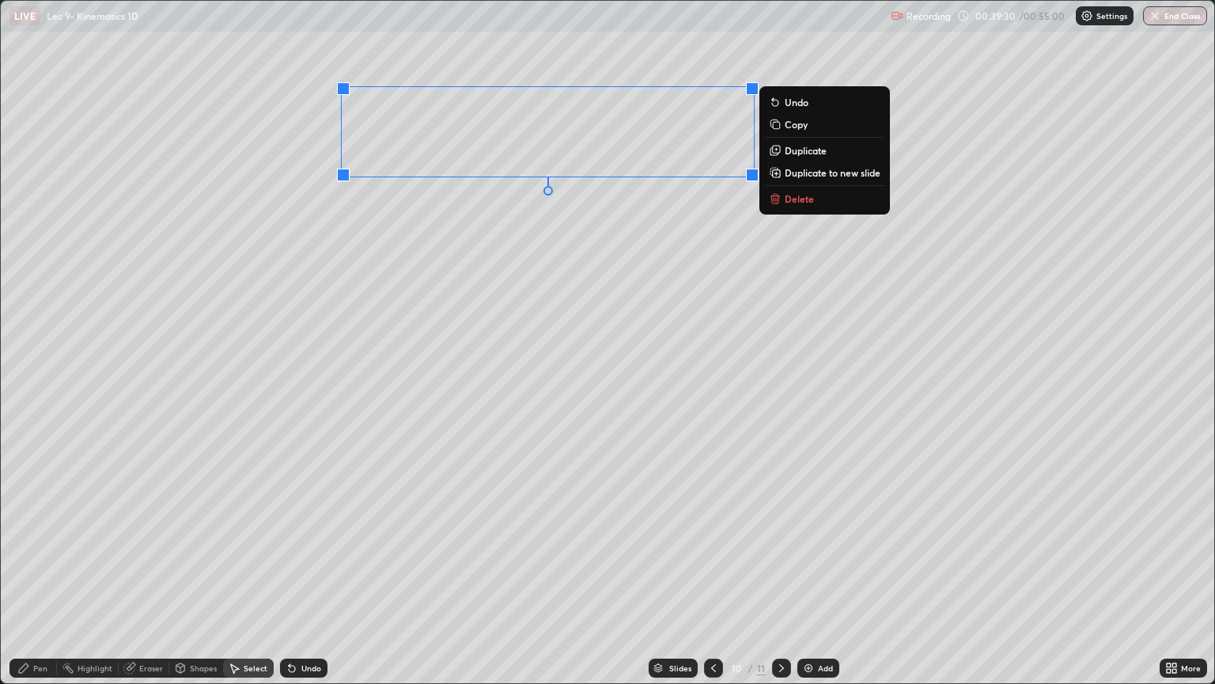
click at [809, 173] on p "Duplicate to new slide" at bounding box center [833, 172] width 96 height 13
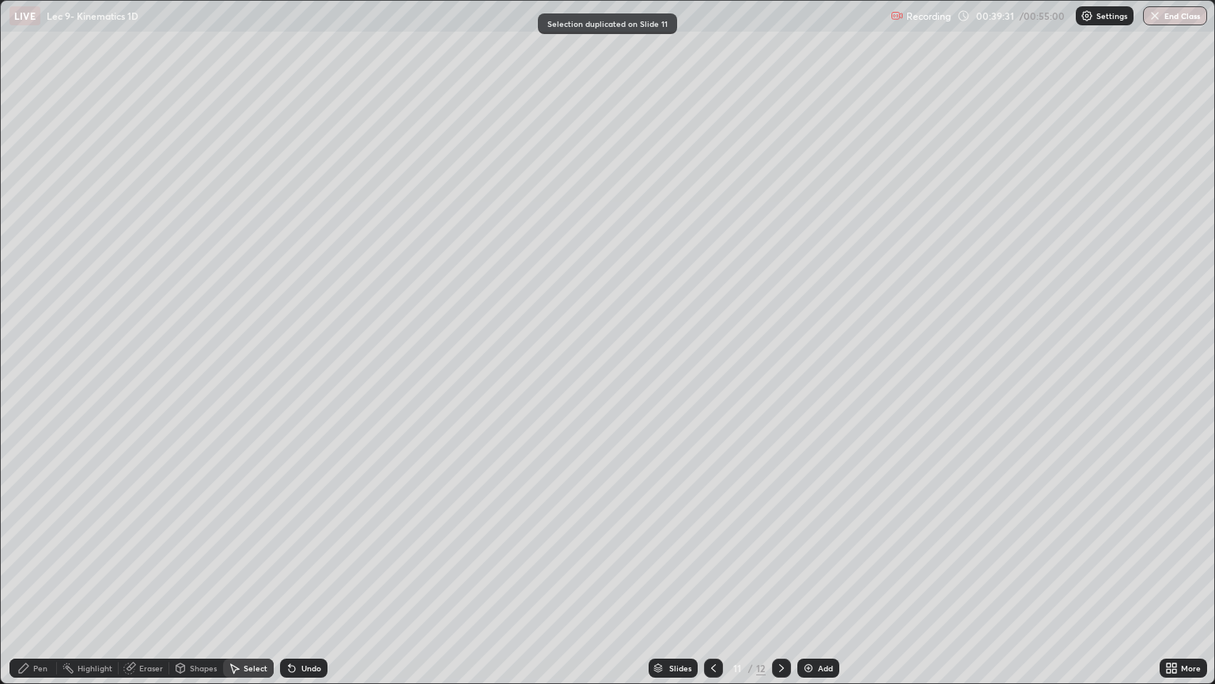
click at [40, 576] on div "Pen" at bounding box center [40, 668] width 14 height 8
click at [28, 392] on div at bounding box center [28, 392] width 9 height 9
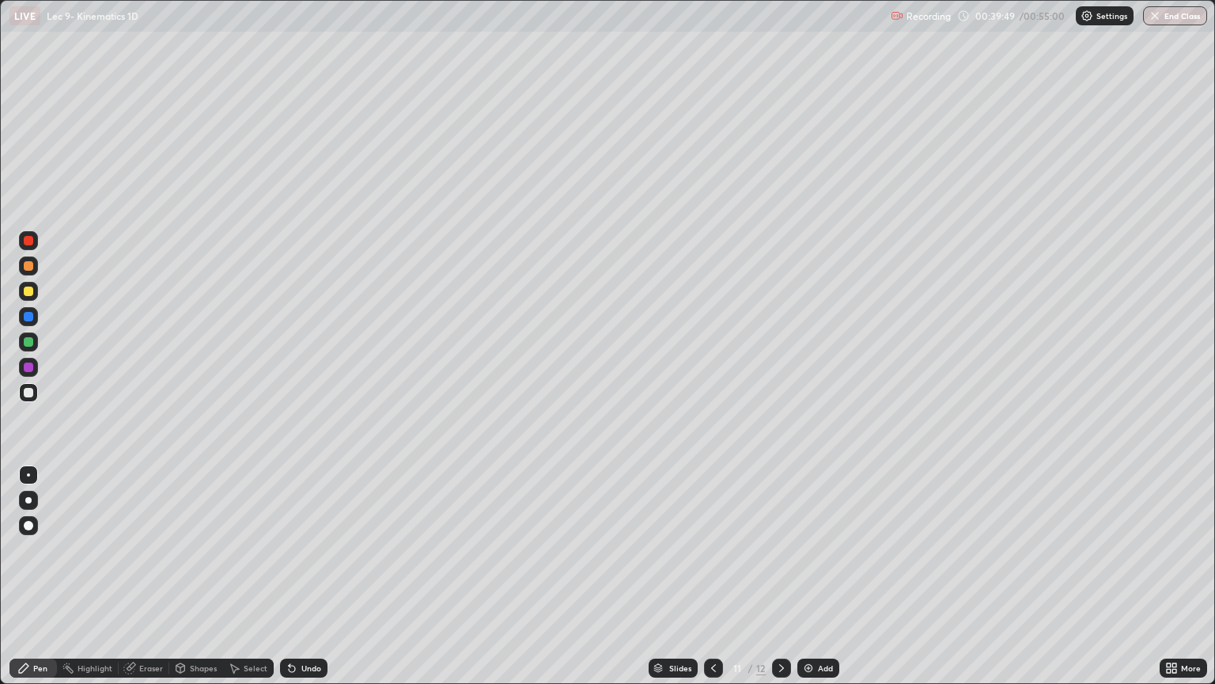
click at [28, 342] on div at bounding box center [28, 341] width 9 height 9
click at [821, 576] on div "Add" at bounding box center [825, 668] width 15 height 8
click at [34, 392] on div at bounding box center [28, 392] width 19 height 19
click at [704, 576] on div at bounding box center [713, 667] width 19 height 19
click at [780, 576] on icon at bounding box center [781, 667] width 13 height 13
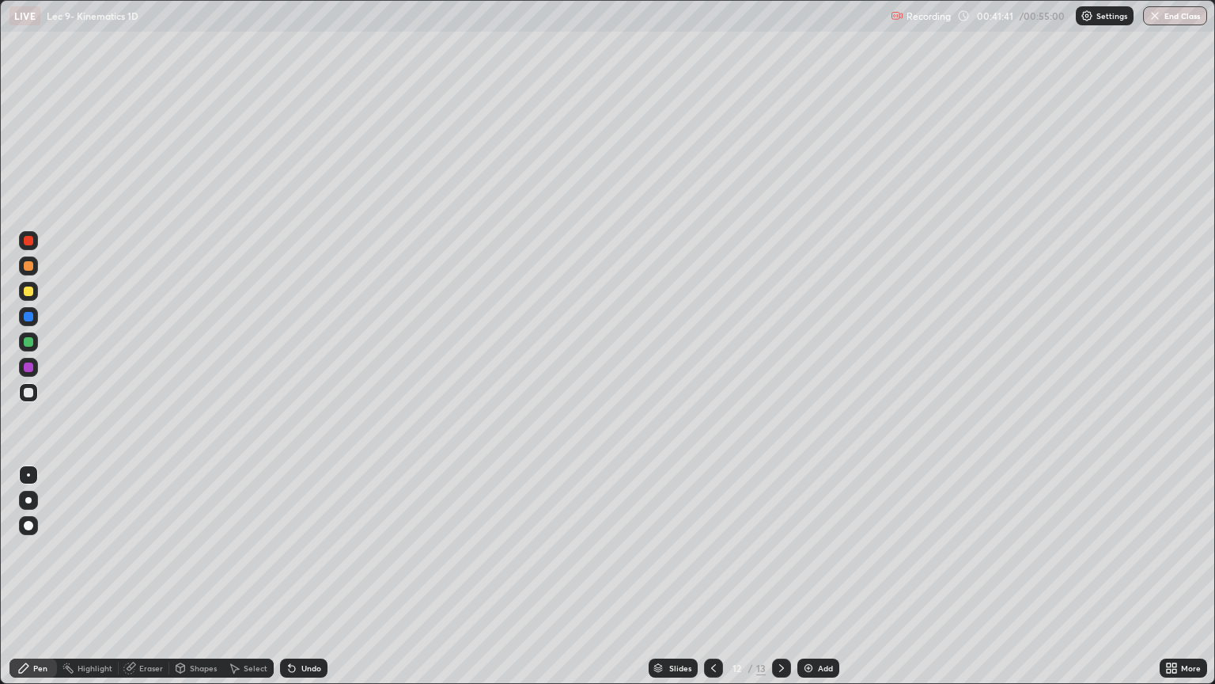
click at [28, 364] on div at bounding box center [28, 366] width 9 height 9
click at [30, 337] on div at bounding box center [28, 341] width 9 height 9
click at [830, 576] on div "Add" at bounding box center [825, 668] width 15 height 8
click at [30, 392] on div at bounding box center [28, 392] width 9 height 9
click at [305, 576] on div "Undo" at bounding box center [311, 668] width 20 height 8
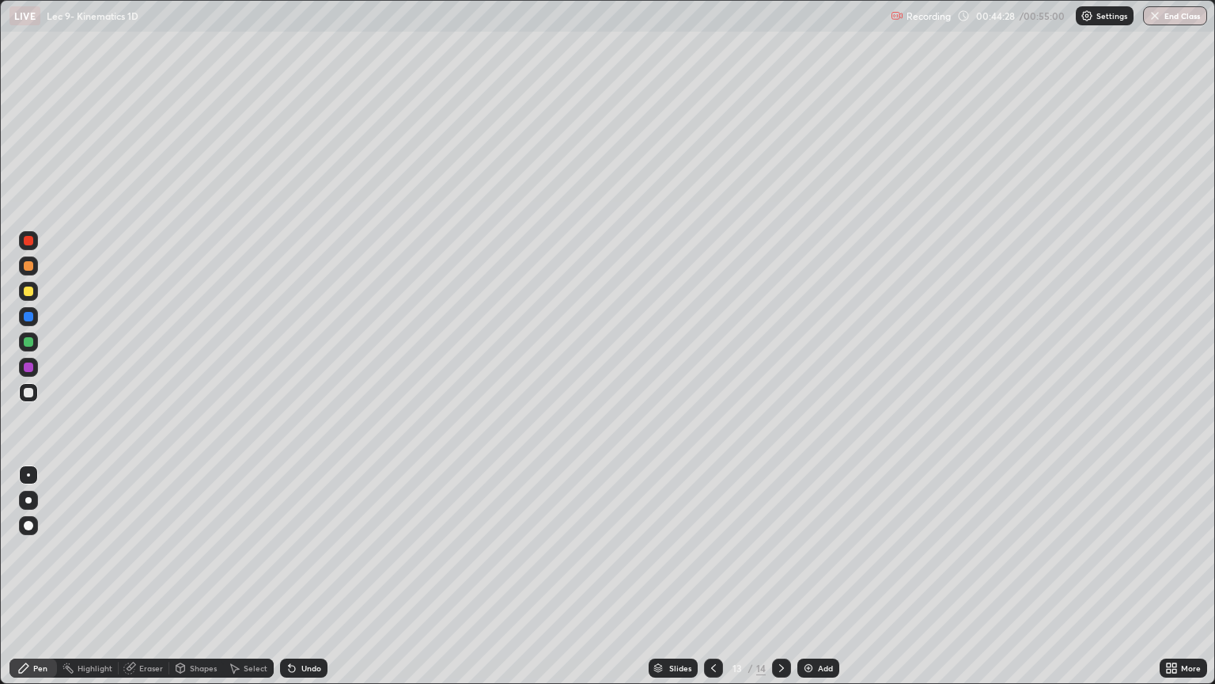
click at [309, 576] on div "Undo" at bounding box center [311, 668] width 20 height 8
click at [303, 576] on div "Undo" at bounding box center [311, 668] width 20 height 8
click at [301, 576] on div "Undo" at bounding box center [311, 668] width 20 height 8
click at [297, 576] on div "Undo" at bounding box center [303, 667] width 47 height 19
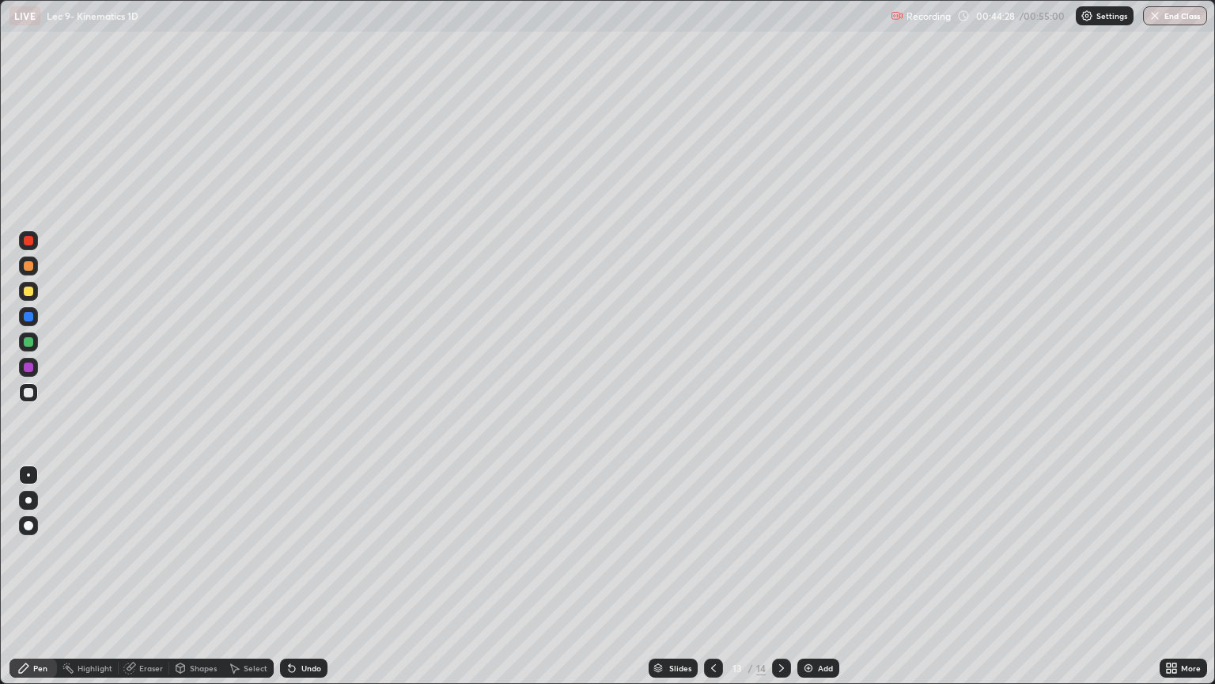
click at [301, 576] on div "Undo" at bounding box center [311, 668] width 20 height 8
click at [297, 576] on div "Undo" at bounding box center [303, 667] width 47 height 19
click at [309, 576] on div "Undo" at bounding box center [311, 668] width 20 height 8
click at [300, 576] on div "Undo" at bounding box center [303, 667] width 47 height 19
click at [309, 576] on div "Undo" at bounding box center [311, 668] width 20 height 8
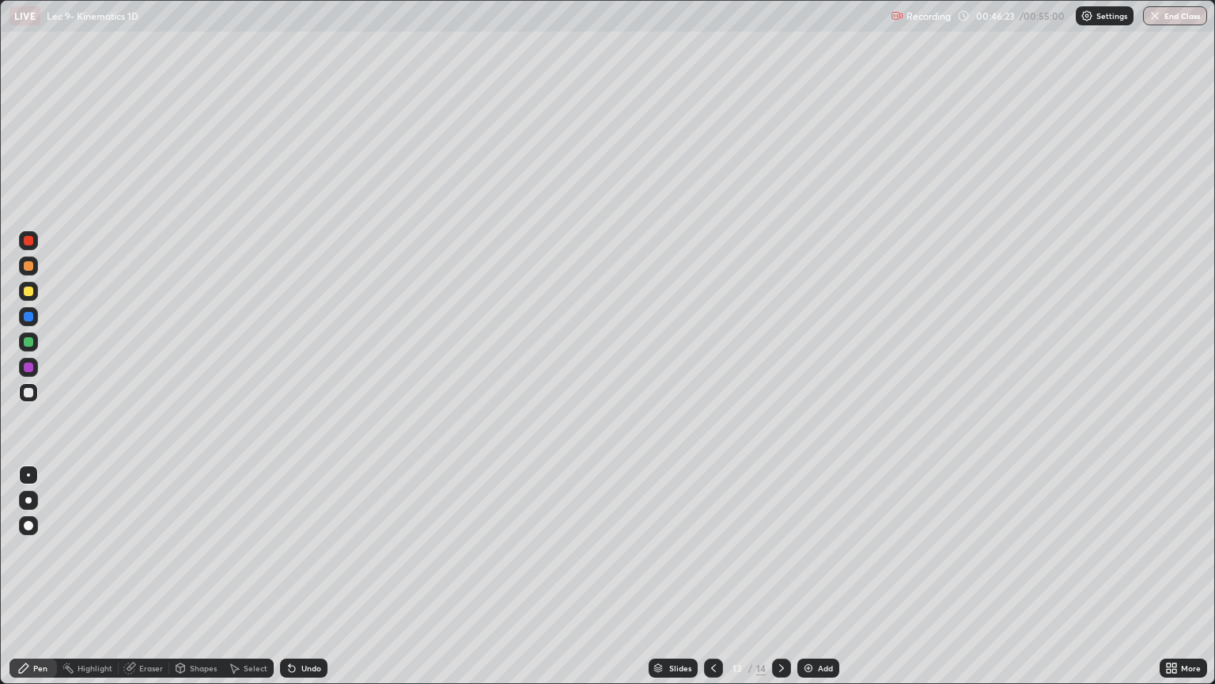
click at [316, 576] on div "Undo" at bounding box center [303, 667] width 47 height 19
click at [313, 576] on div "Undo" at bounding box center [303, 667] width 47 height 19
click at [309, 576] on div "Undo" at bounding box center [311, 668] width 20 height 8
click at [313, 576] on div "Undo" at bounding box center [303, 667] width 47 height 19
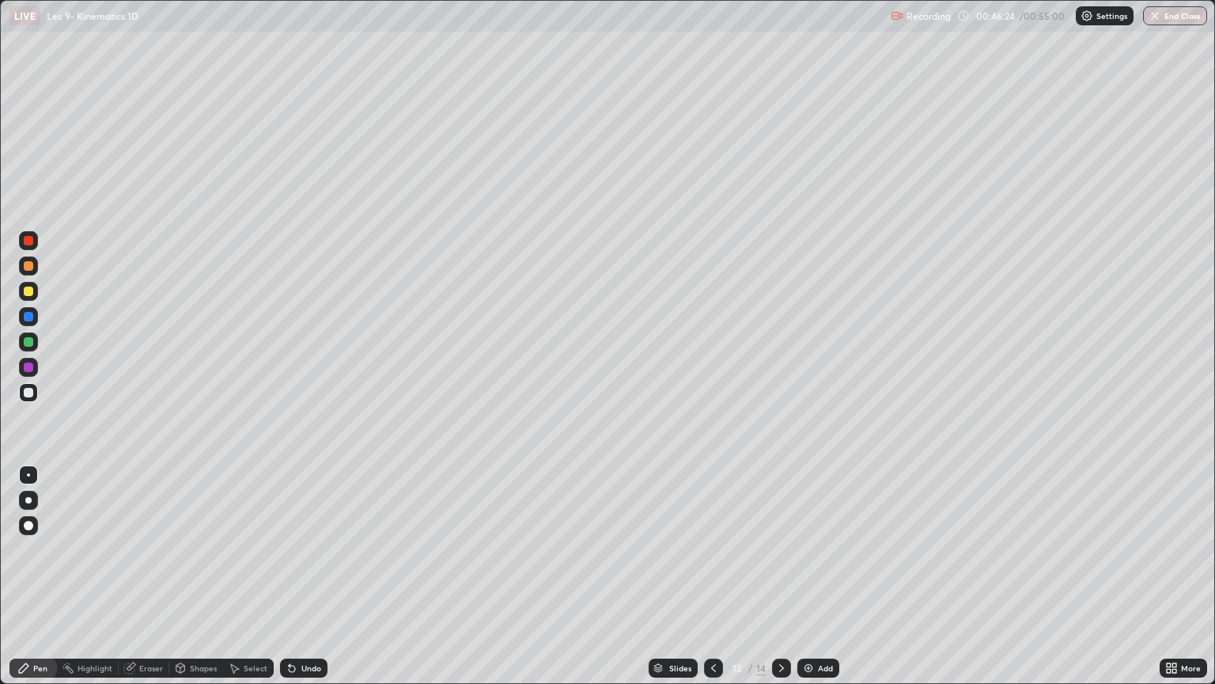
click at [313, 576] on div "Undo" at bounding box center [311, 668] width 20 height 8
click at [309, 576] on div "Undo" at bounding box center [311, 668] width 20 height 8
click at [309, 576] on div "Undo" at bounding box center [303, 667] width 47 height 19
click at [311, 576] on div "Undo" at bounding box center [303, 667] width 47 height 19
click at [309, 576] on div "Undo" at bounding box center [303, 667] width 47 height 19
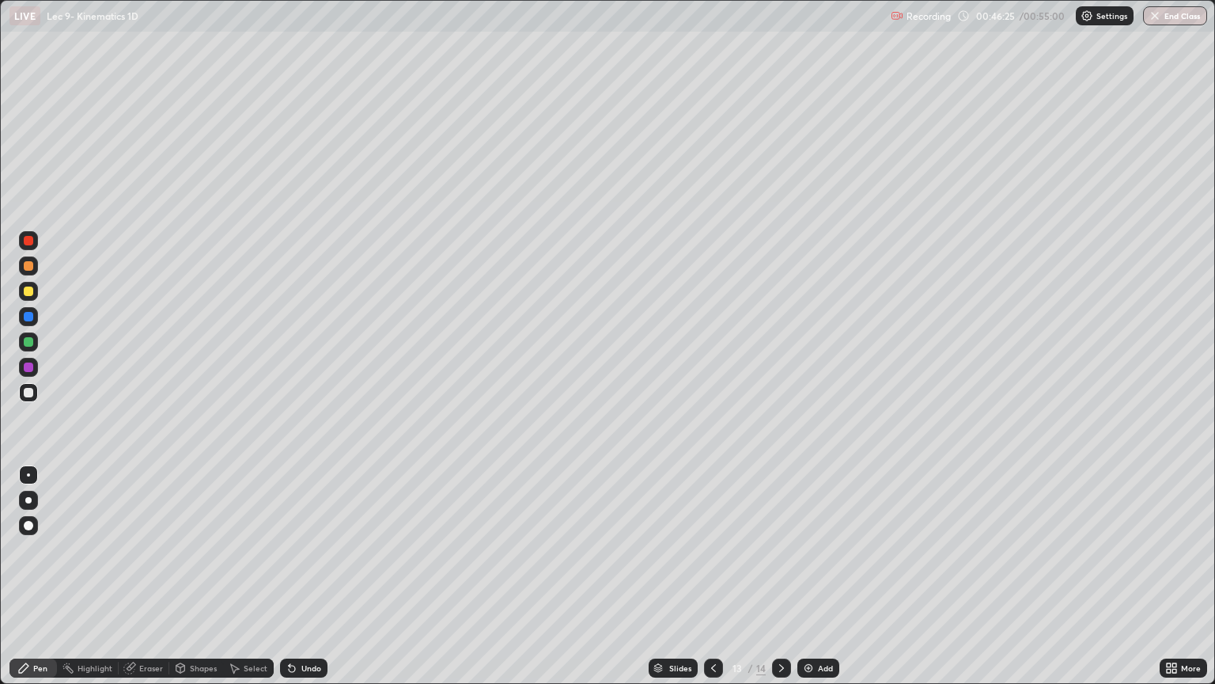
click at [312, 576] on div "Undo" at bounding box center [303, 667] width 47 height 19
click at [309, 576] on div "Undo" at bounding box center [303, 667] width 47 height 19
click at [310, 576] on div "Undo" at bounding box center [303, 667] width 47 height 19
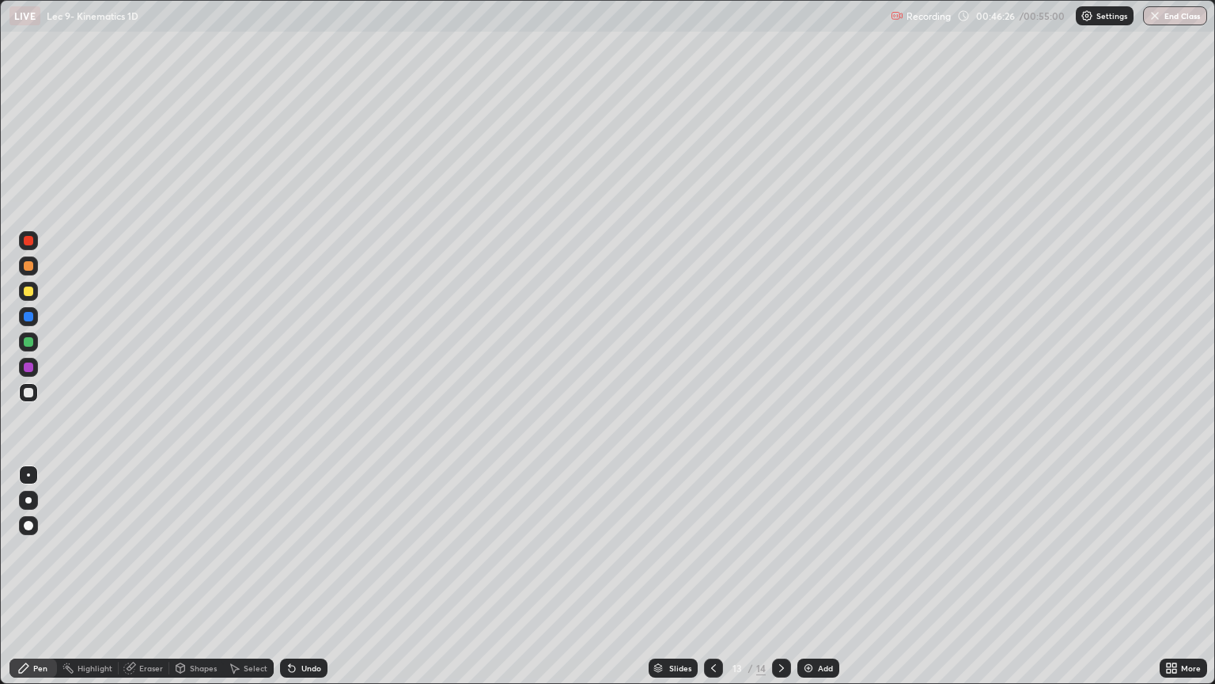
click at [305, 576] on div "Undo" at bounding box center [303, 667] width 47 height 19
click at [308, 576] on div "Undo" at bounding box center [303, 667] width 47 height 19
click at [309, 576] on div "Undo" at bounding box center [303, 667] width 47 height 19
click at [308, 576] on div "Undo" at bounding box center [303, 667] width 47 height 19
click at [309, 576] on div "Undo" at bounding box center [301, 668] width 54 height 32
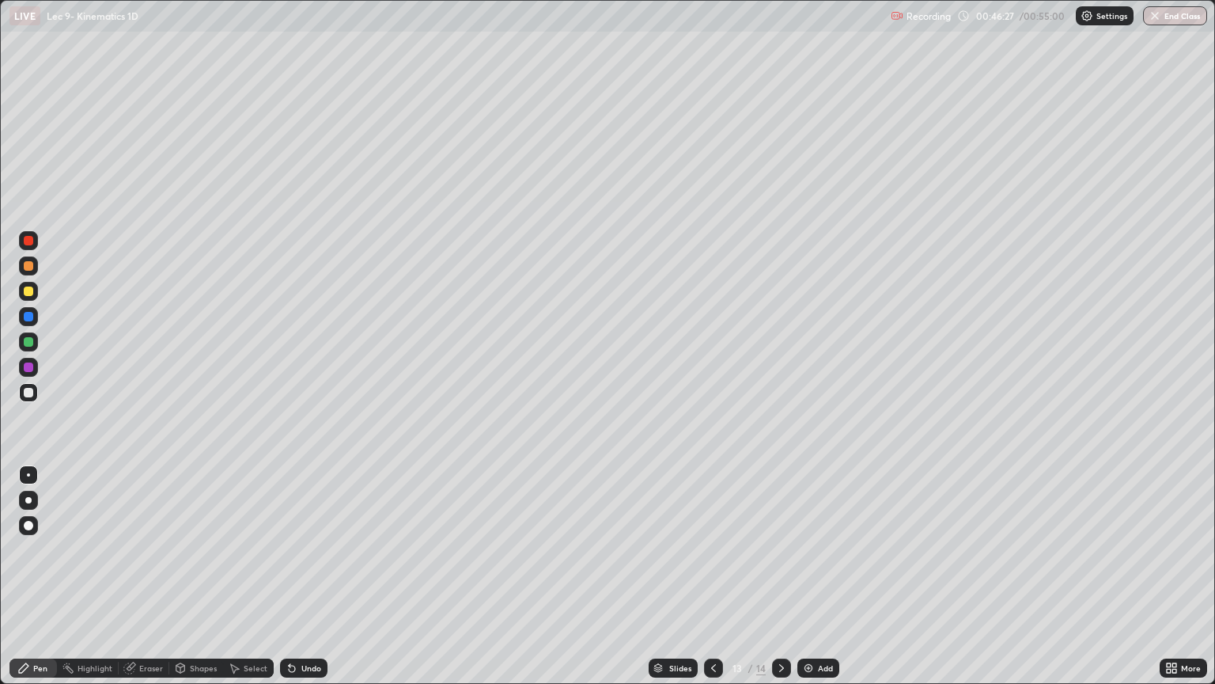
click at [309, 576] on div "Undo" at bounding box center [301, 668] width 54 height 32
click at [306, 576] on div "Undo" at bounding box center [311, 668] width 20 height 8
click at [297, 576] on div "Undo" at bounding box center [303, 667] width 47 height 19
click at [244, 576] on div "Select" at bounding box center [256, 668] width 24 height 8
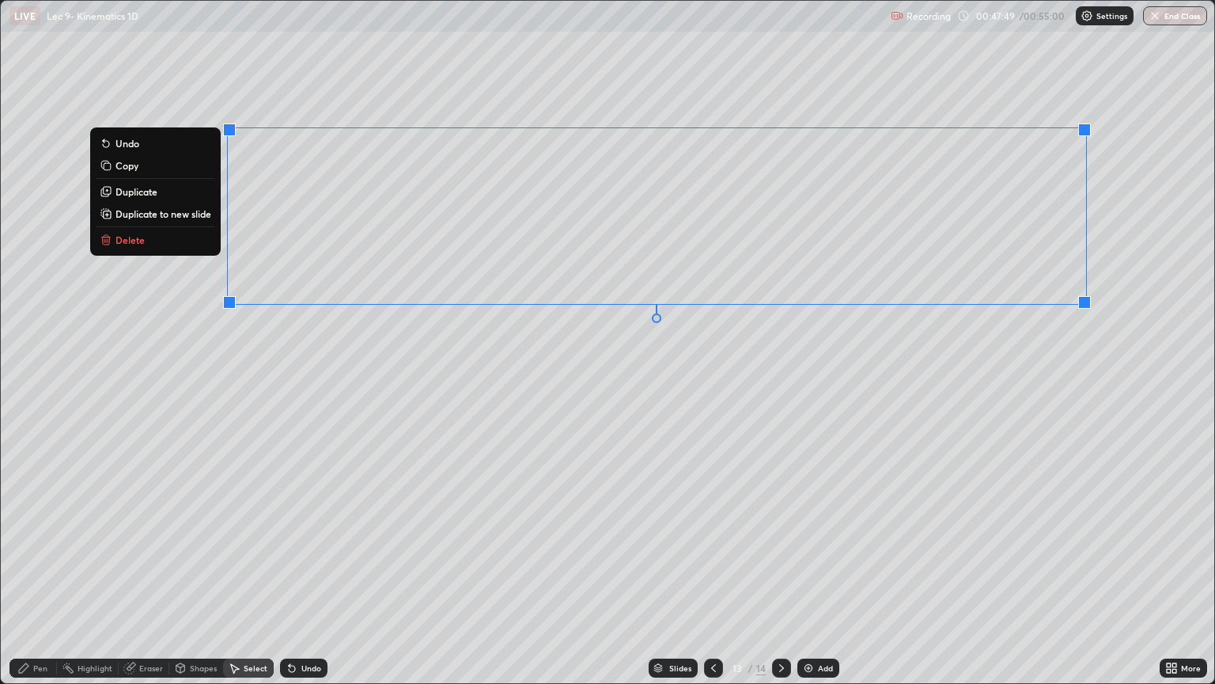
click at [172, 215] on p "Duplicate to new slide" at bounding box center [164, 213] width 96 height 13
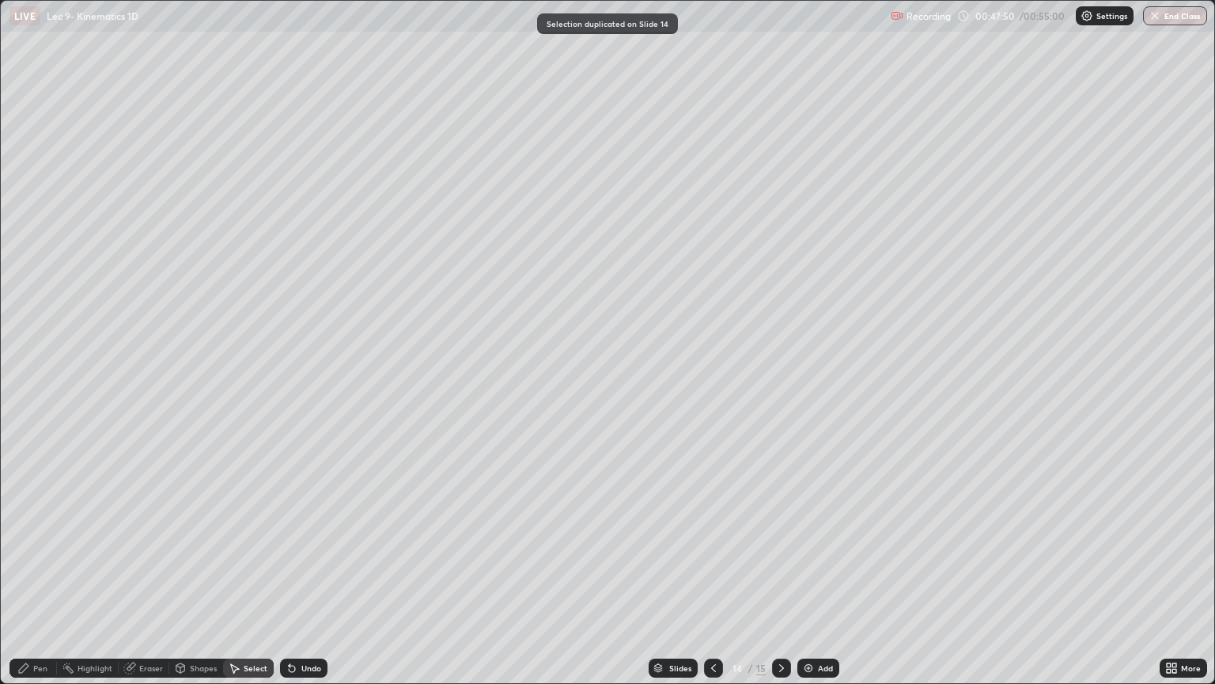
click at [24, 576] on icon at bounding box center [23, 667] width 13 height 13
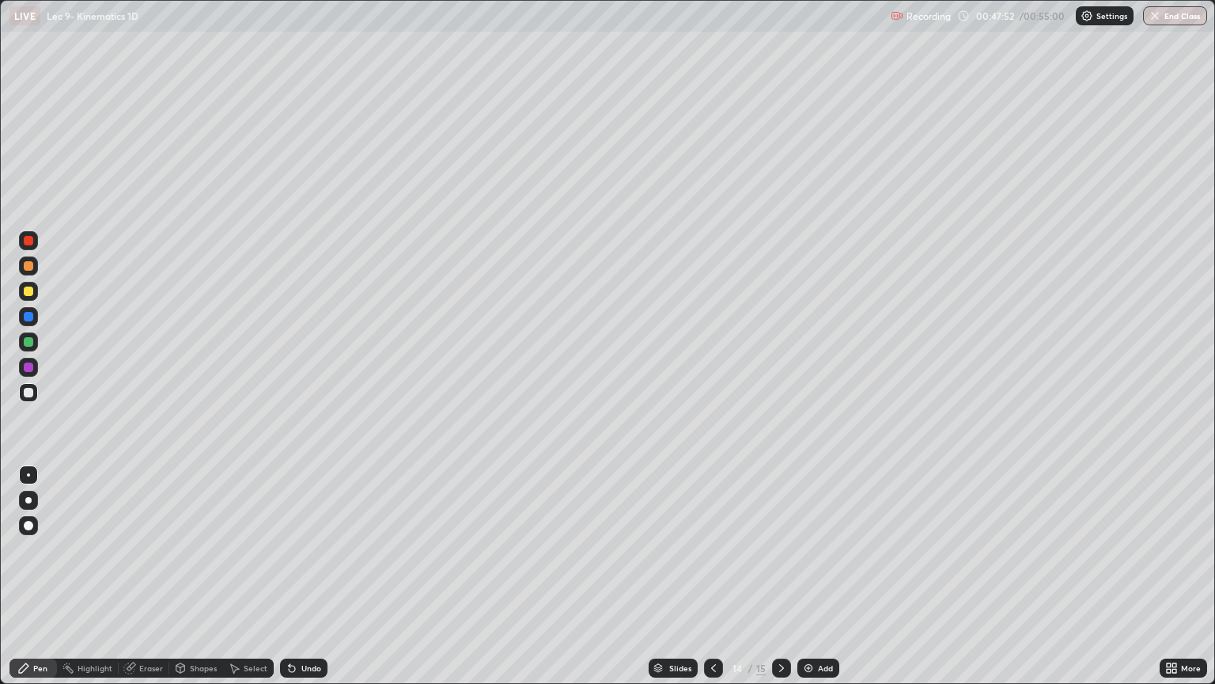
click at [32, 341] on div at bounding box center [28, 341] width 9 height 9
click at [826, 576] on div "Add" at bounding box center [819, 667] width 42 height 19
click at [28, 393] on div at bounding box center [28, 392] width 9 height 9
click at [305, 576] on div "Undo" at bounding box center [311, 668] width 20 height 8
click at [309, 576] on div "Undo" at bounding box center [311, 668] width 20 height 8
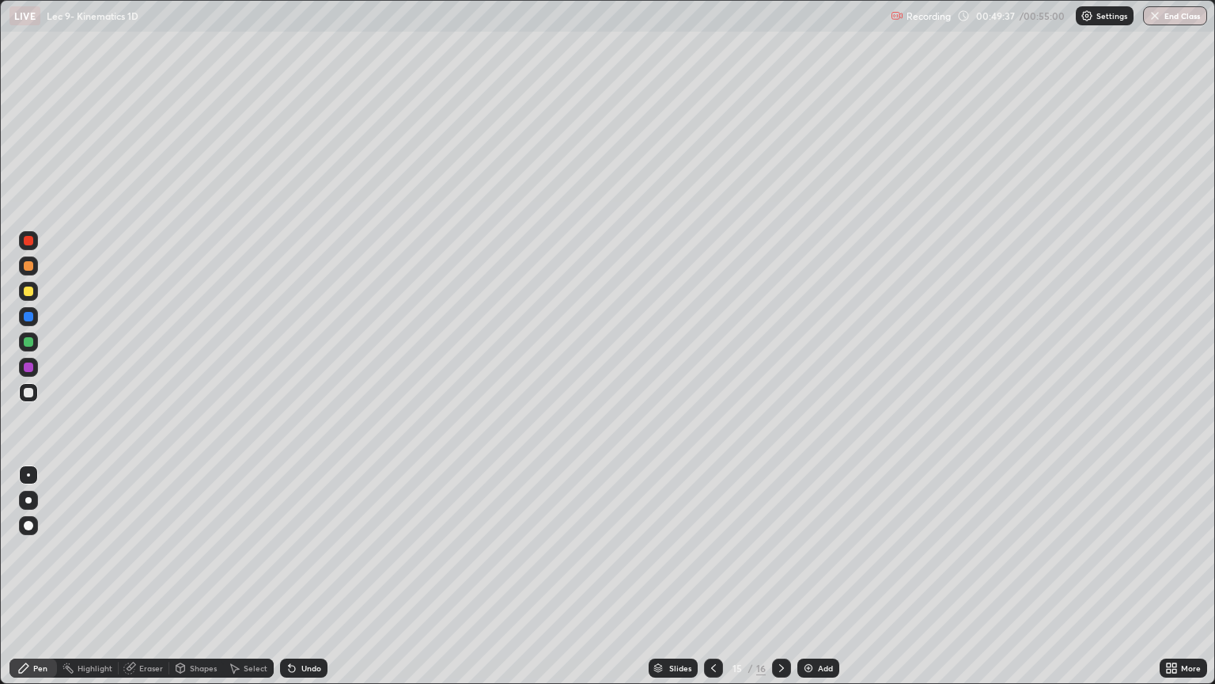
click at [310, 576] on div "Undo" at bounding box center [311, 668] width 20 height 8
click at [313, 576] on div "Undo" at bounding box center [311, 668] width 20 height 8
click at [311, 576] on div "Undo" at bounding box center [311, 668] width 20 height 8
click at [312, 576] on div "Undo" at bounding box center [311, 668] width 20 height 8
click at [311, 576] on div "Undo" at bounding box center [311, 668] width 20 height 8
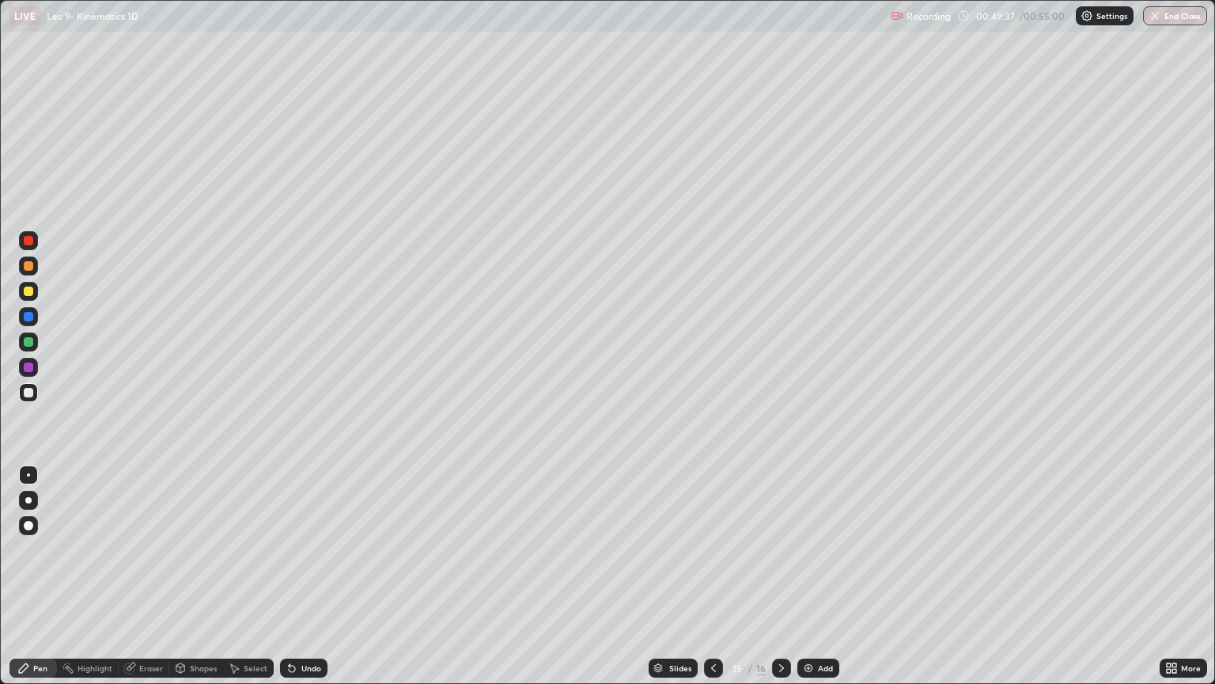
click at [311, 576] on div "Undo" at bounding box center [311, 668] width 20 height 8
click at [312, 576] on div "Undo" at bounding box center [303, 667] width 47 height 19
click at [313, 576] on div "Undo" at bounding box center [303, 667] width 47 height 19
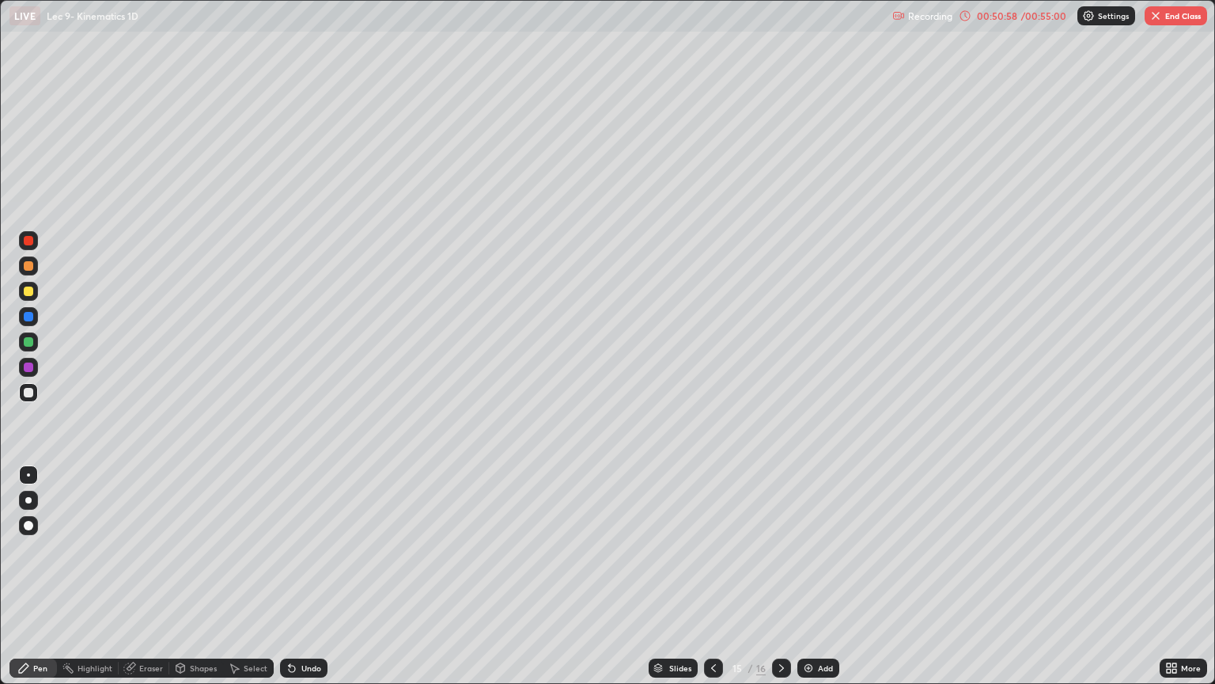
click at [301, 576] on div "Undo" at bounding box center [311, 668] width 20 height 8
click at [250, 576] on div "Select" at bounding box center [256, 668] width 24 height 8
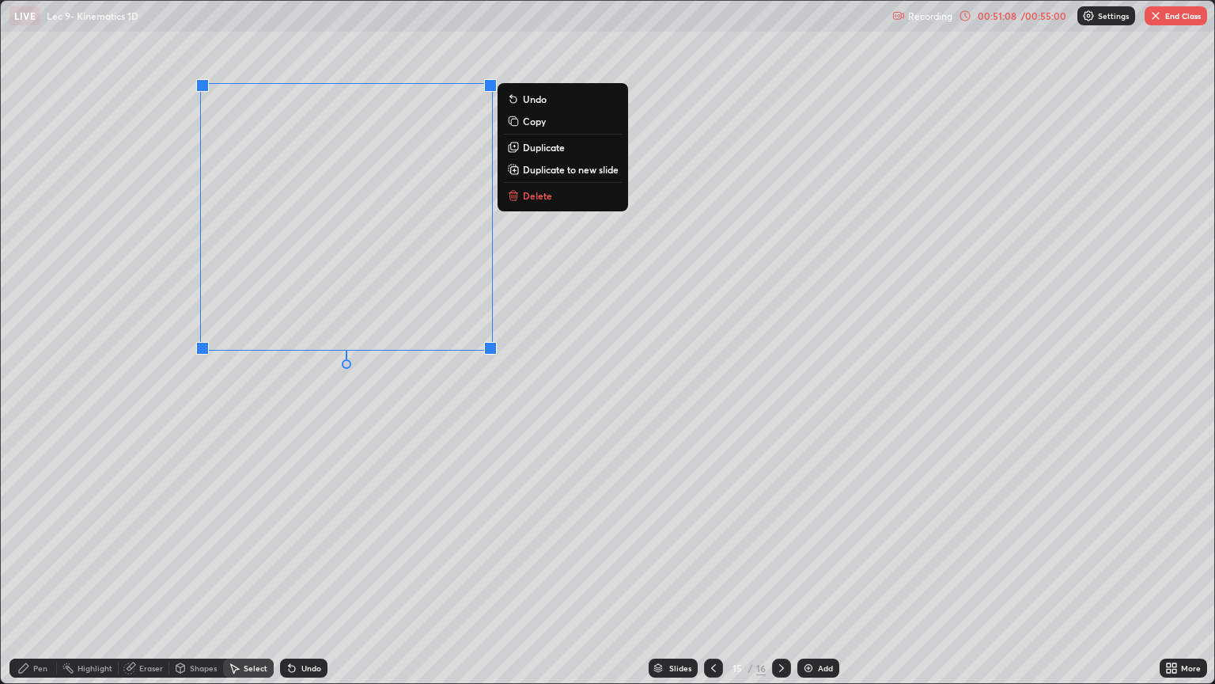
click at [557, 172] on p "Duplicate to new slide" at bounding box center [571, 169] width 96 height 13
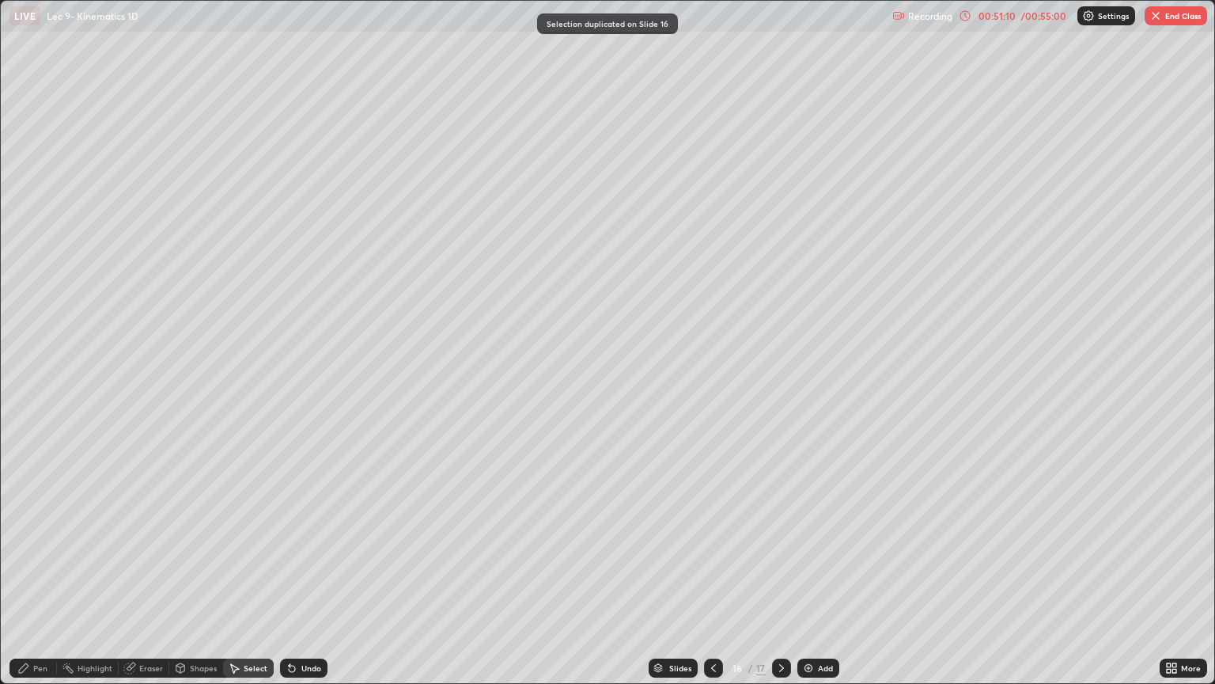
click at [33, 576] on div "Pen" at bounding box center [40, 668] width 14 height 8
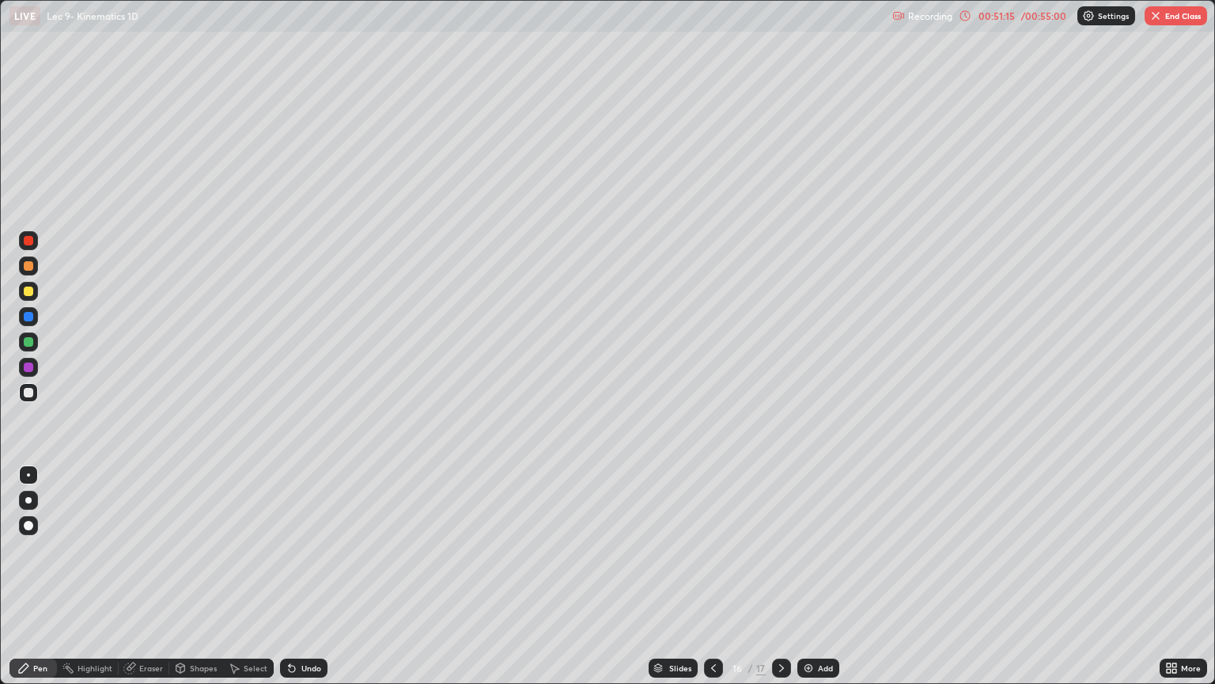
click at [147, 576] on div "Eraser" at bounding box center [151, 668] width 24 height 8
click at [21, 576] on div "Pen" at bounding box center [32, 667] width 47 height 19
click at [28, 342] on div at bounding box center [28, 341] width 9 height 9
click at [1169, 17] on button "End Class" at bounding box center [1176, 15] width 63 height 19
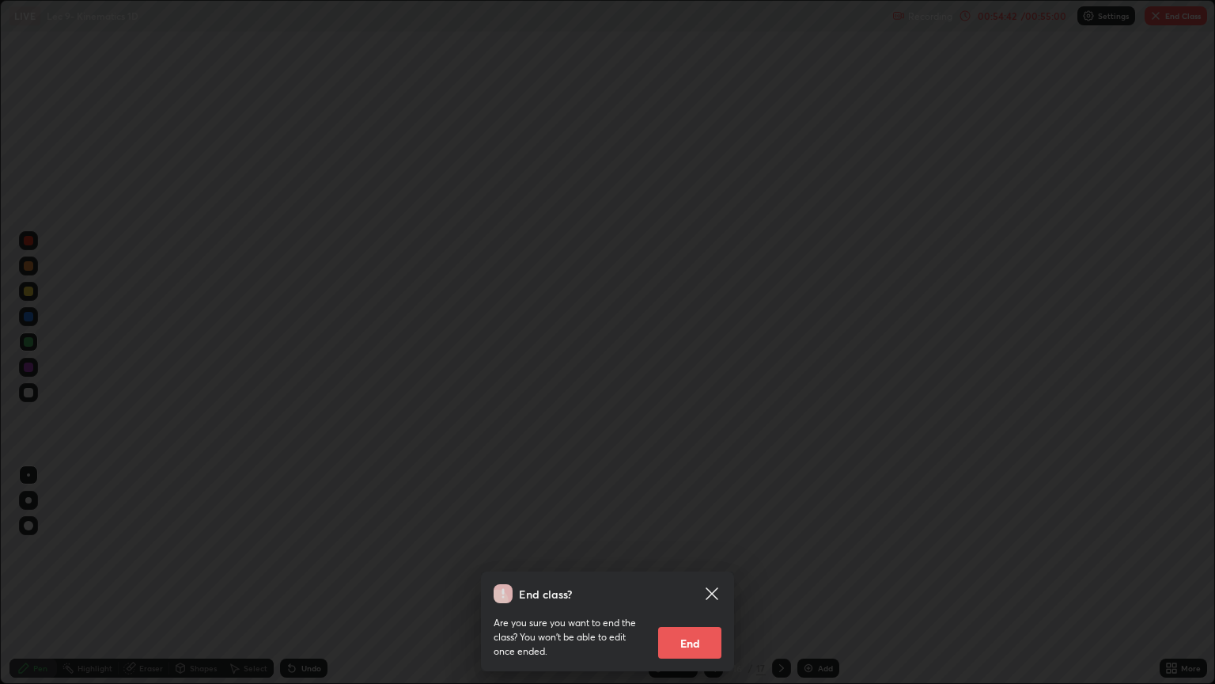
click at [688, 576] on button "End" at bounding box center [689, 643] width 63 height 32
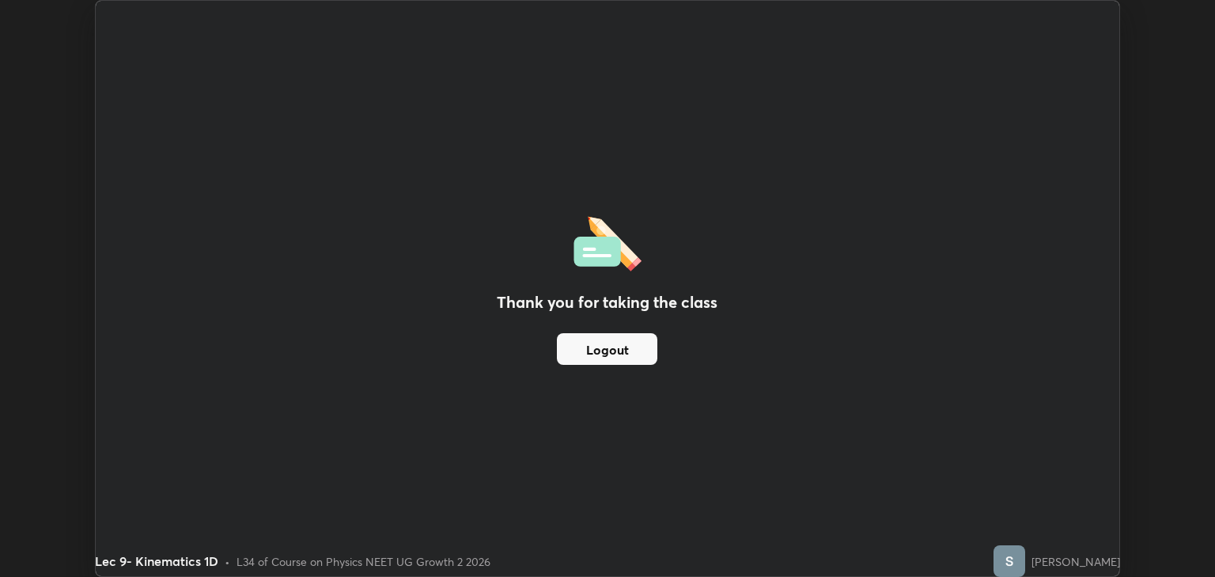
scroll to position [78540, 77902]
